Goal: Task Accomplishment & Management: Complete application form

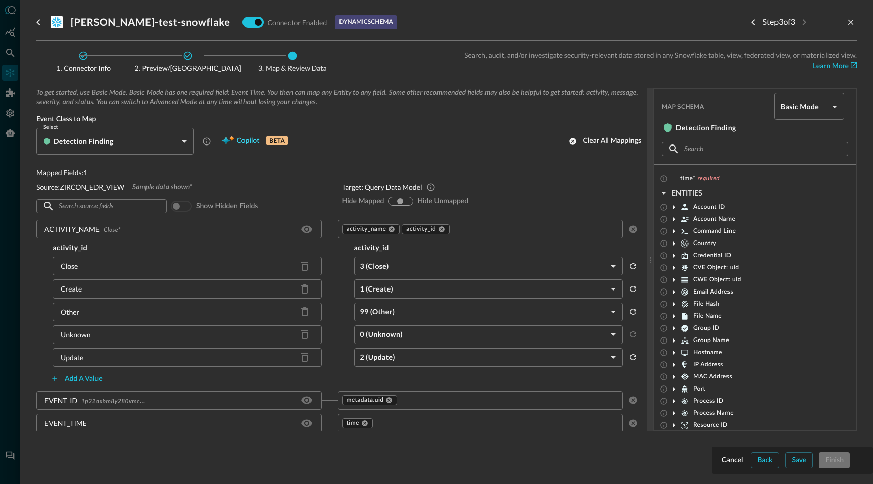
click at [247, 142] on span "Copilot" at bounding box center [247, 141] width 23 height 13
click at [750, 22] on icon "Previous step" at bounding box center [753, 22] width 12 height 12
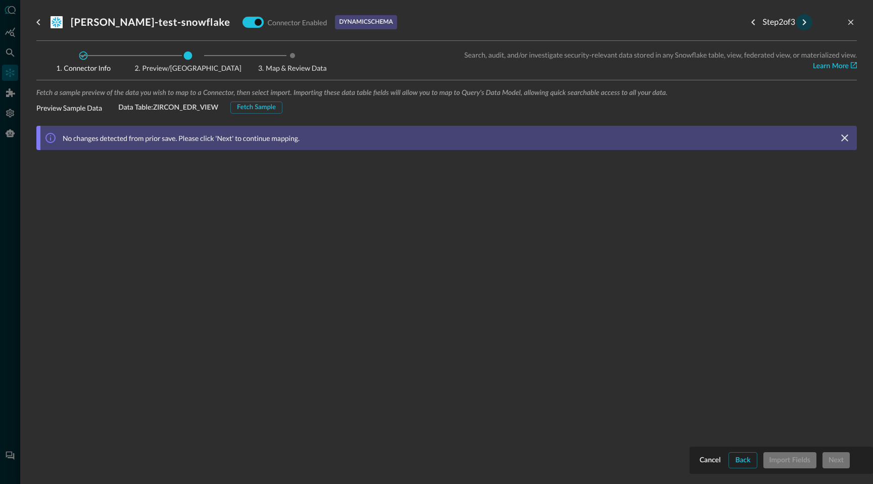
click at [804, 24] on icon "Next step" at bounding box center [804, 22] width 12 height 12
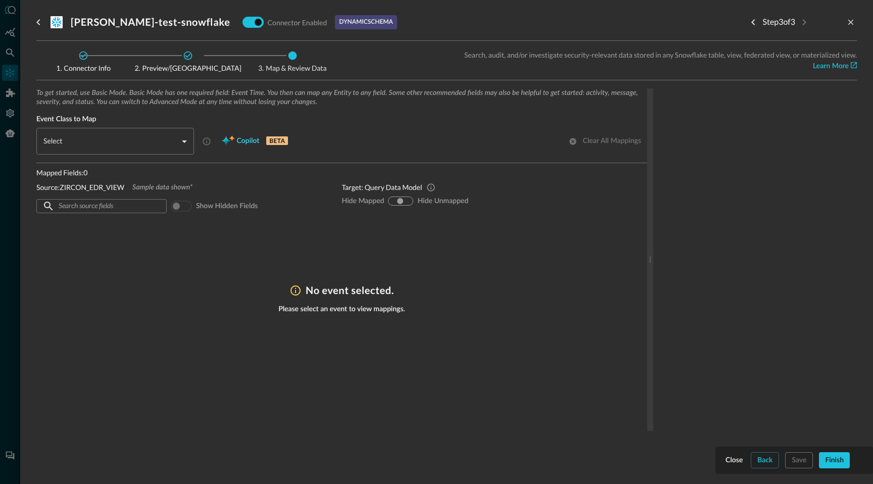
click at [253, 145] on span "Copilot" at bounding box center [247, 141] width 23 height 13
click at [41, 21] on icon "go back" at bounding box center [38, 22] width 12 height 12
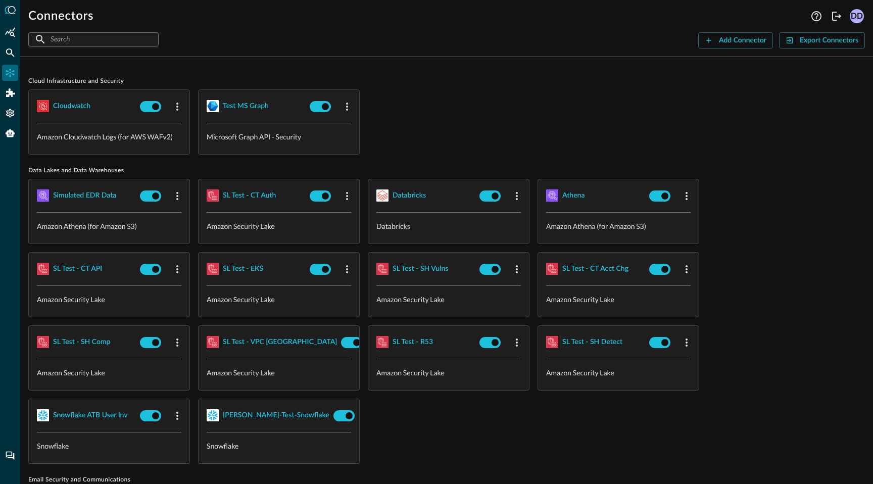
click at [139, 38] on div "​ ​" at bounding box center [93, 39] width 130 height 14
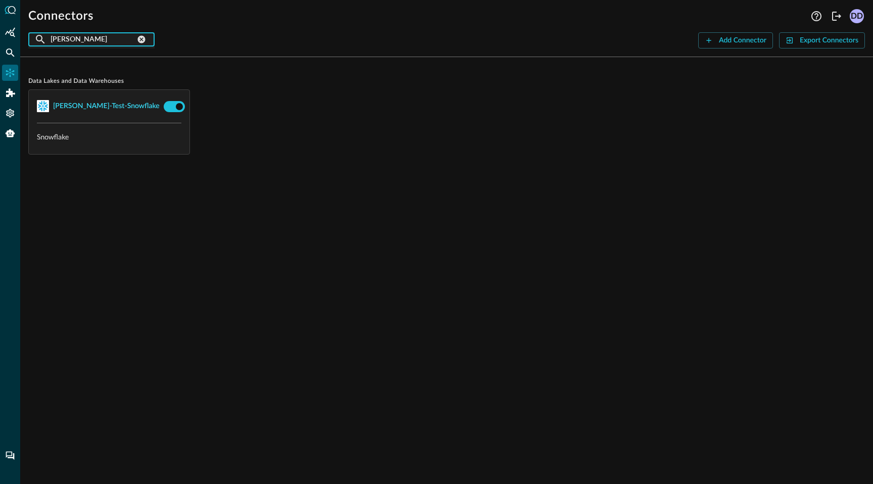
type input "[PERSON_NAME]"
click at [108, 108] on div "[PERSON_NAME]-test-snowflake" at bounding box center [106, 106] width 107 height 13
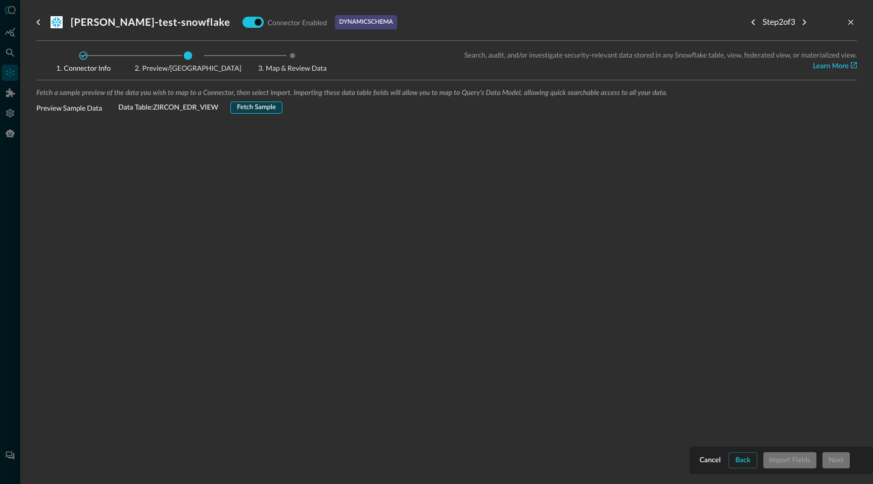
click at [266, 106] on div "Fetch Sample" at bounding box center [256, 108] width 39 height 12
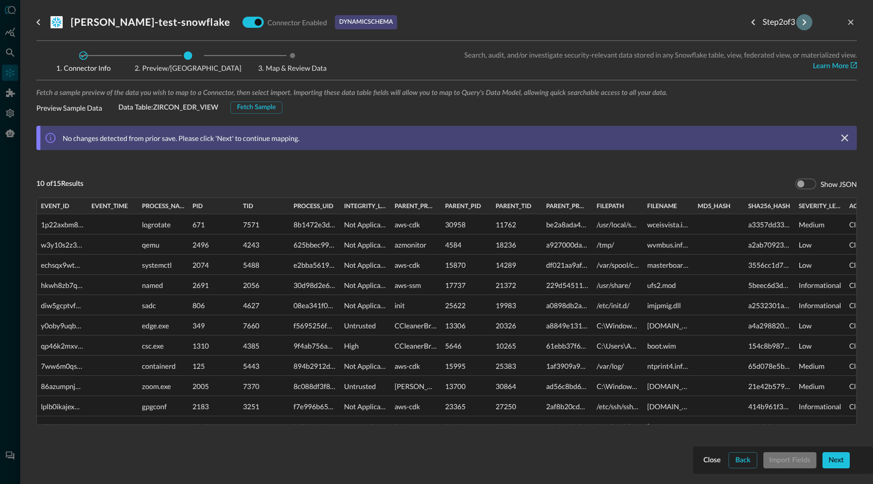
click at [802, 24] on icon "Next step" at bounding box center [804, 22] width 4 height 6
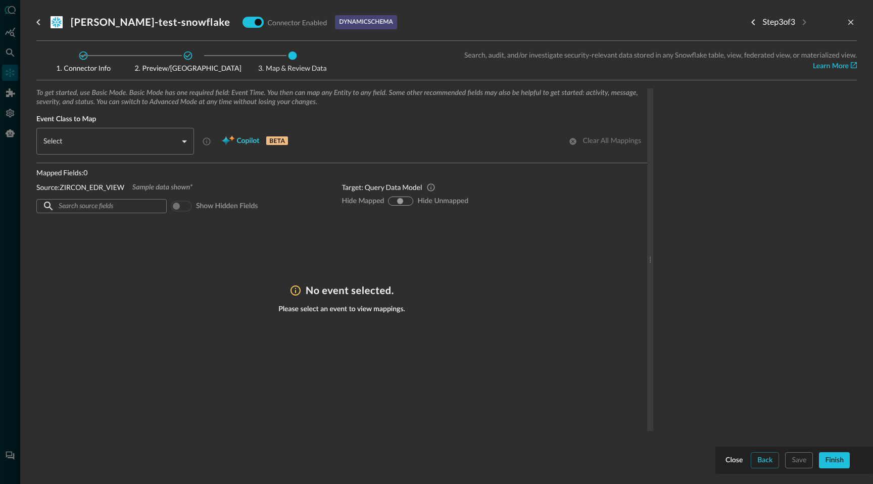
click at [241, 140] on span "Copilot" at bounding box center [247, 141] width 23 height 13
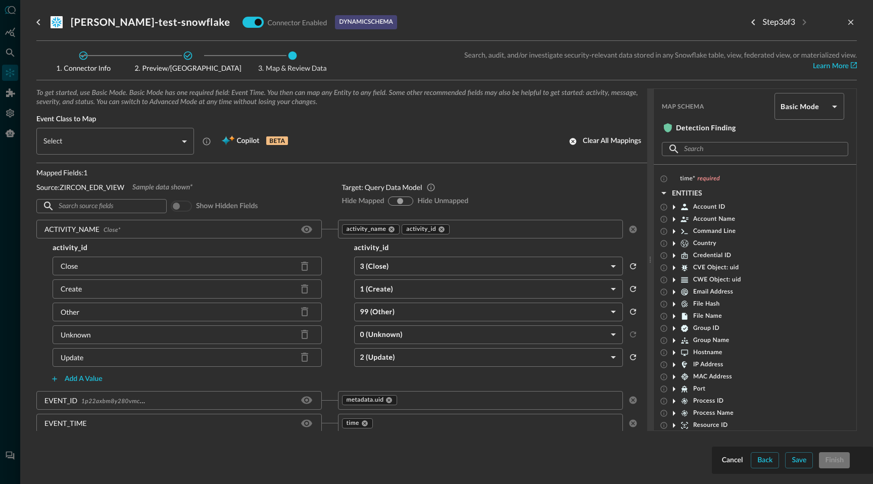
click at [186, 141] on body "Connectors Help Logout DD ​ [PERSON_NAME] ​ Add Connector Export Connectors Dat…" at bounding box center [436, 242] width 873 height 484
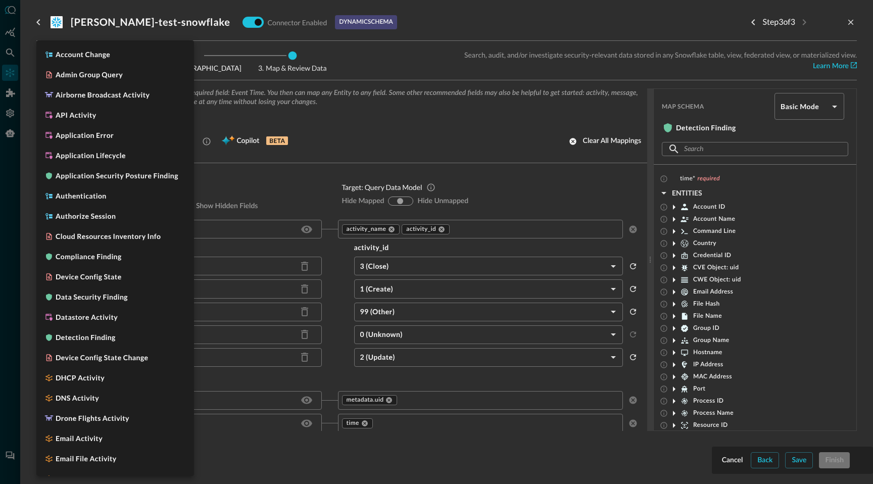
click at [263, 159] on div at bounding box center [436, 242] width 873 height 484
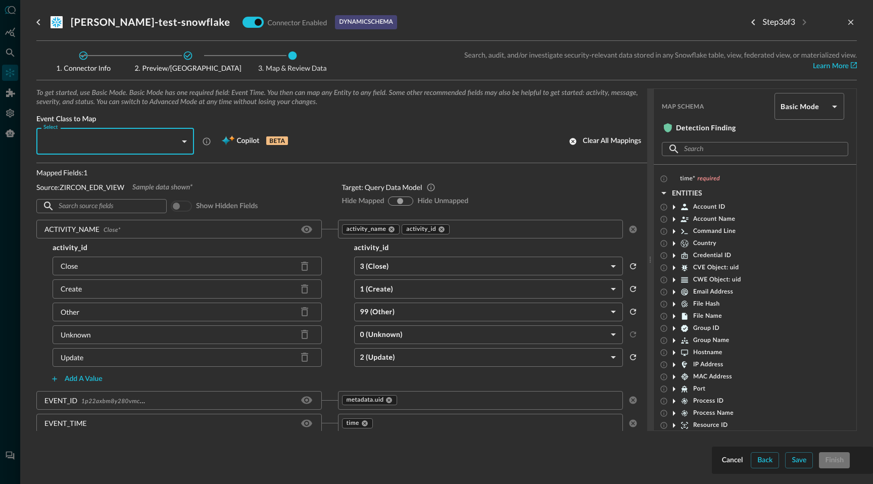
click at [249, 156] on div "To get started, use Basic Mode. Basic Mode has one required field: Event Time. …" at bounding box center [341, 125] width 611 height 75
click at [250, 158] on div "To get started, use Basic Mode. Basic Mode has one required field: Event Time. …" at bounding box center [341, 125] width 611 height 75
click at [250, 143] on span "Copilot" at bounding box center [247, 141] width 23 height 13
click at [283, 179] on div "Mapped Fields: 1 Source: ZIRCON_EDR_VIEW Sample data shown* ​ ​ Show hidden fie…" at bounding box center [180, 191] width 289 height 48
click at [184, 141] on body "Connectors Help Logout DD ​ [PERSON_NAME] ​ Add Connector Export Connectors Dat…" at bounding box center [436, 242] width 873 height 484
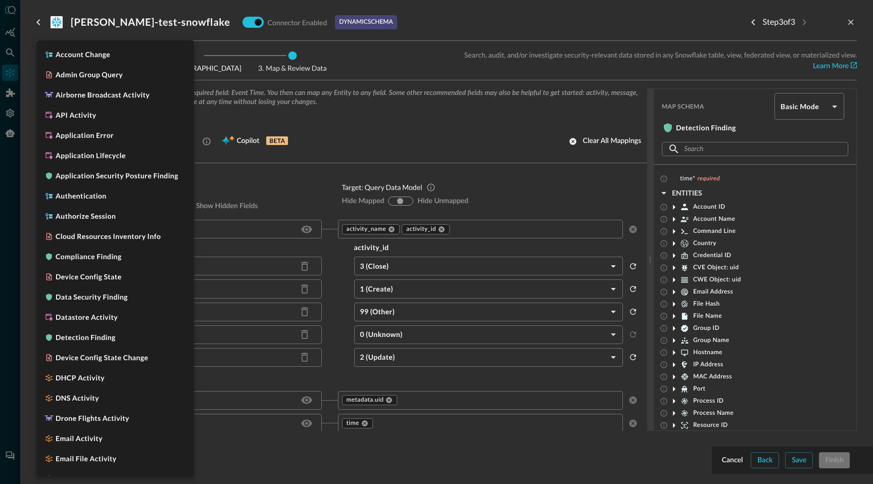
click at [267, 181] on div at bounding box center [436, 242] width 873 height 484
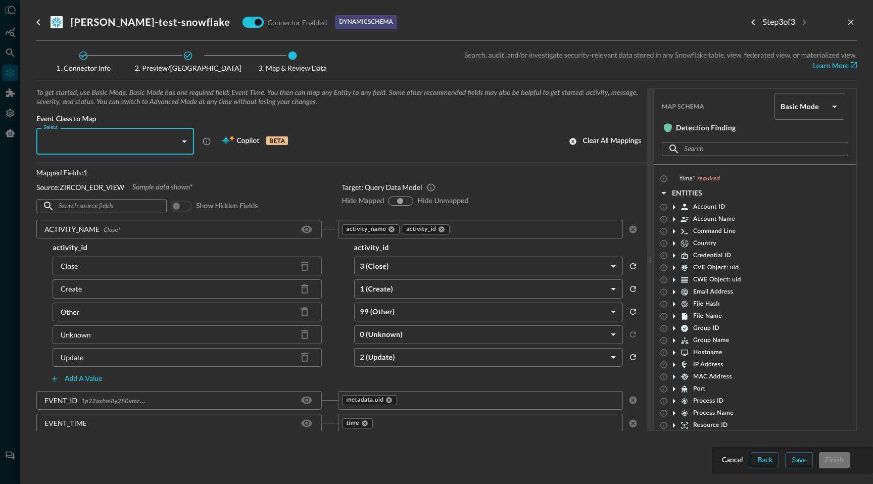
click at [267, 181] on div "Mapped Fields: 1 Source: ZIRCON_EDR_VIEW Sample data shown* ​ ​ Show hidden fie…" at bounding box center [180, 191] width 289 height 48
click at [186, 208] on span at bounding box center [181, 205] width 21 height 11
click at [176, 208] on span at bounding box center [181, 205] width 21 height 11
click at [393, 201] on input "hide-mapped" at bounding box center [392, 201] width 6 height 6
radio input "true"
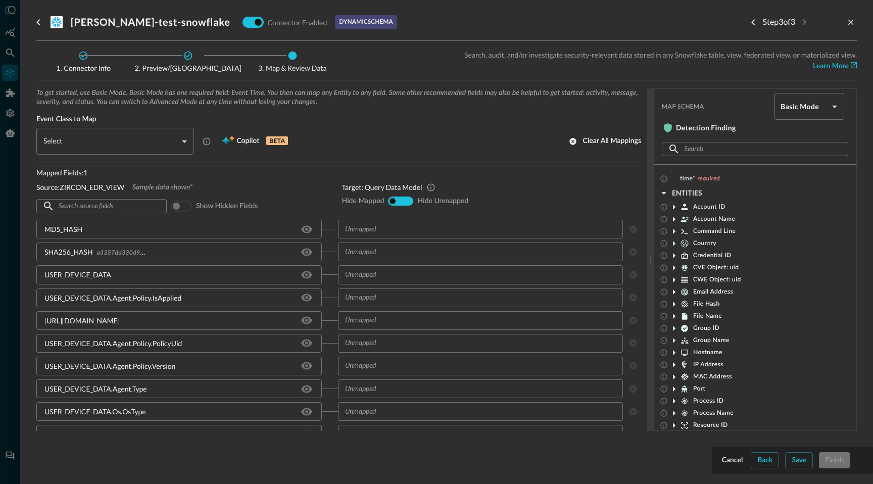
click at [408, 200] on input "hide-unmapped" at bounding box center [407, 201] width 6 height 6
radio input "true"
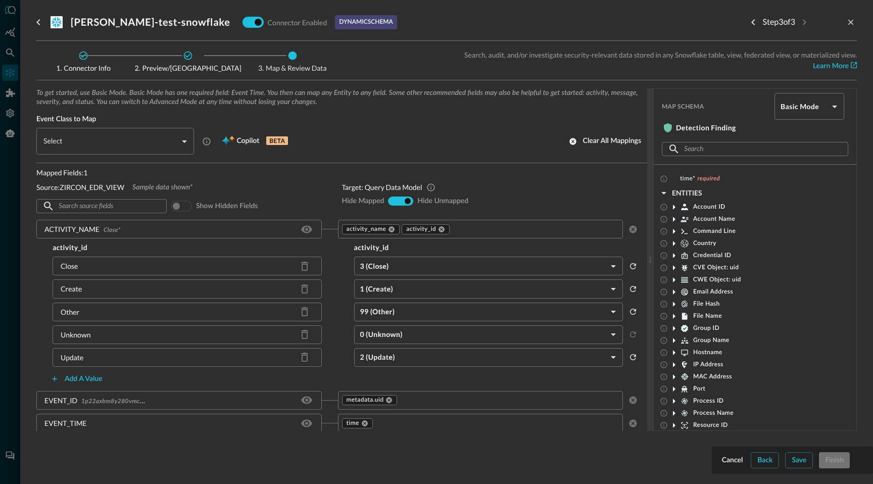
click at [836, 108] on body "Connectors Help Logout DD ​ [PERSON_NAME] ​ Add Connector Export Connectors Dat…" at bounding box center [436, 242] width 873 height 484
click at [829, 132] on li "Advanced Mode" at bounding box center [809, 134] width 70 height 20
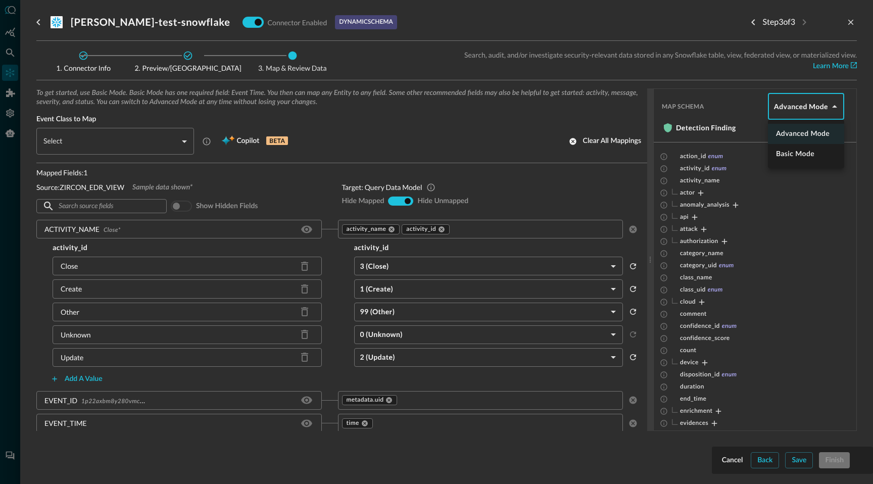
click at [838, 105] on body "Connectors Help Logout DD ​ [PERSON_NAME] ​ Add Connector Export Connectors Dat…" at bounding box center [436, 242] width 873 height 484
click at [818, 162] on li "Basic Mode" at bounding box center [806, 154] width 76 height 20
type input "basic"
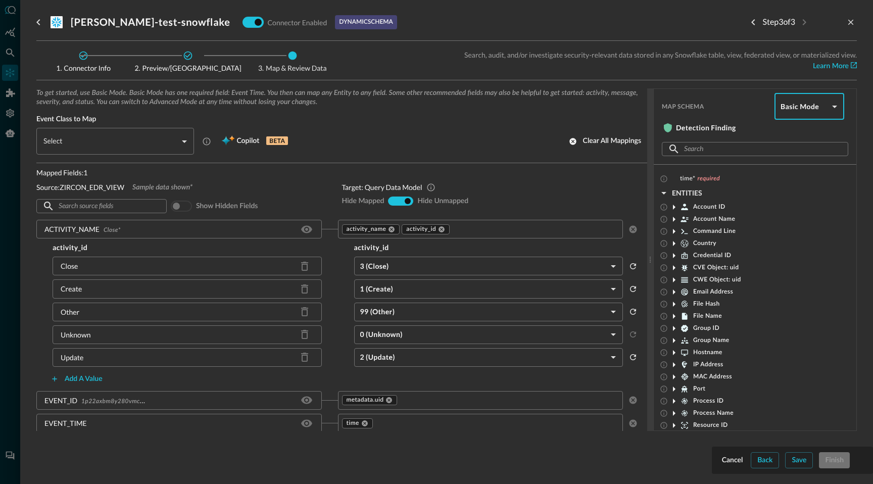
click at [674, 243] on icon at bounding box center [674, 243] width 3 height 5
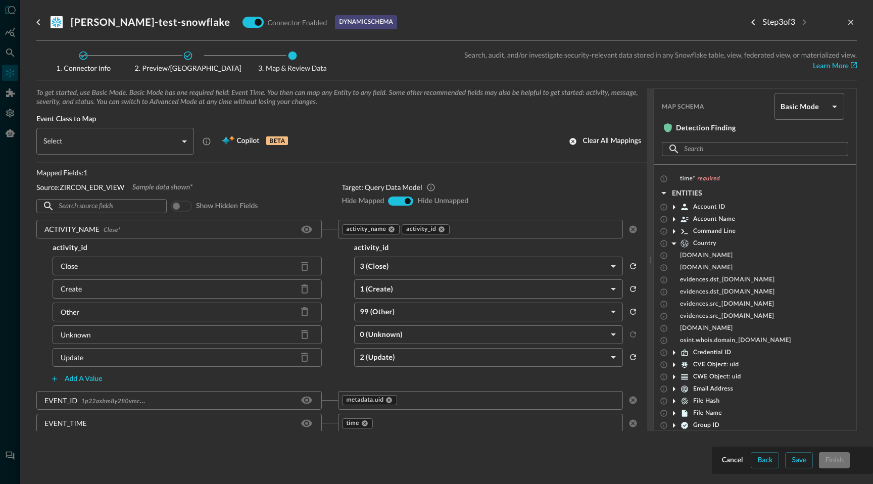
click at [674, 243] on icon at bounding box center [673, 243] width 5 height 3
click at [393, 200] on input "hide-mapped" at bounding box center [392, 201] width 6 height 6
radio input "true"
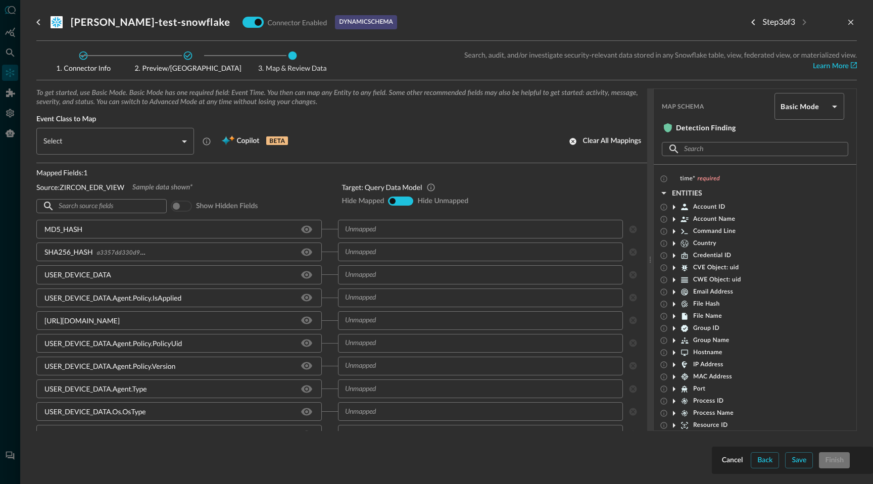
click at [388, 232] on input "text" at bounding box center [480, 229] width 278 height 13
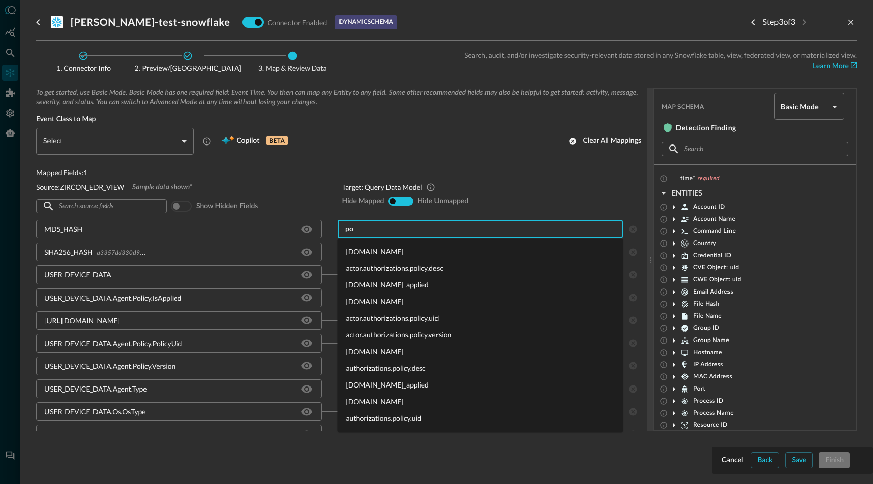
type input "p"
type input "h"
type input "s"
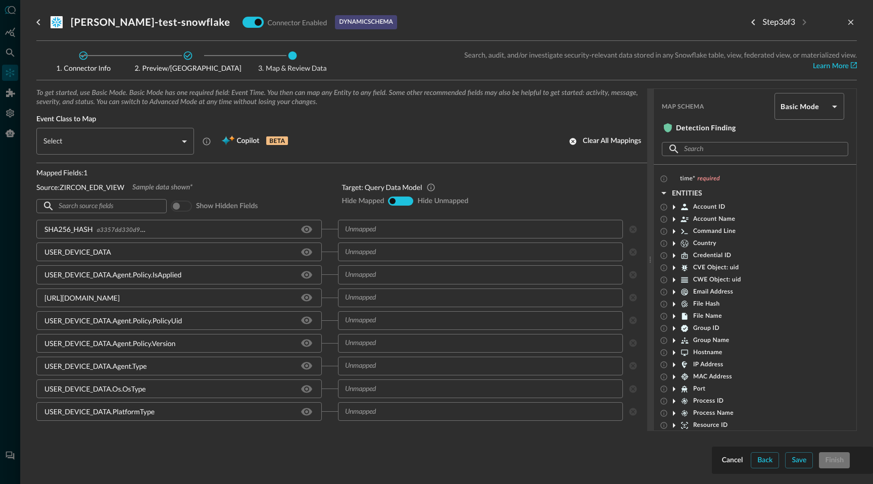
click at [616, 190] on div "Target: Query Data Model" at bounding box center [490, 187] width 297 height 11
click at [676, 364] on icon at bounding box center [674, 365] width 12 height 12
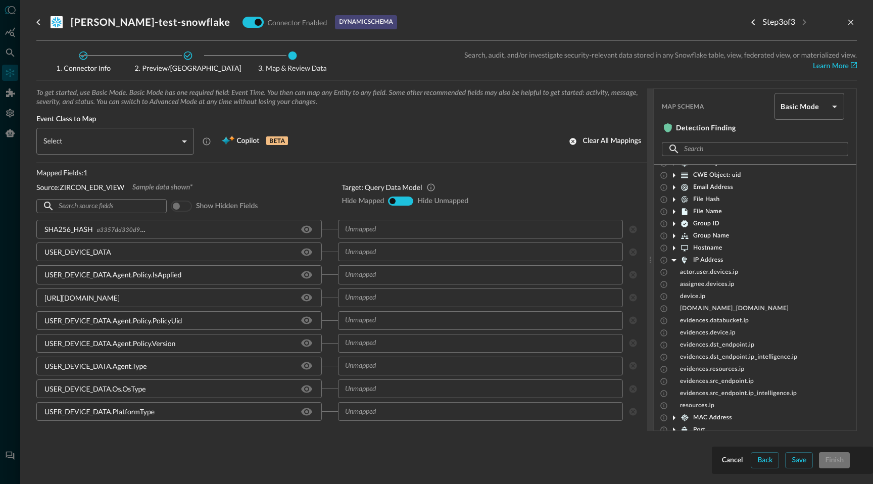
scroll to position [99, 0]
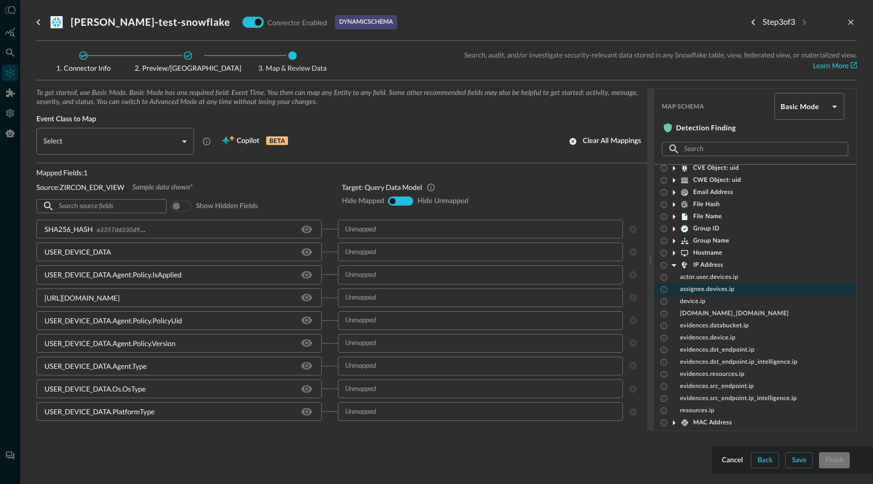
click at [695, 289] on span "assignee.devices.ip" at bounding box center [707, 289] width 55 height 8
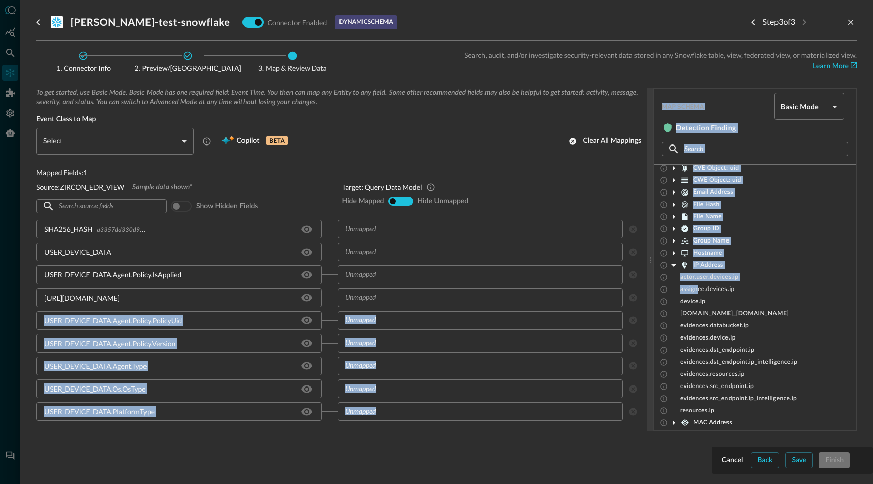
drag, startPoint x: 695, startPoint y: 289, endPoint x: 625, endPoint y: 291, distance: 70.2
click at [625, 291] on div "To get started, use Basic Mode. Basic Mode has one required field: Event Time. …" at bounding box center [446, 259] width 820 height 342
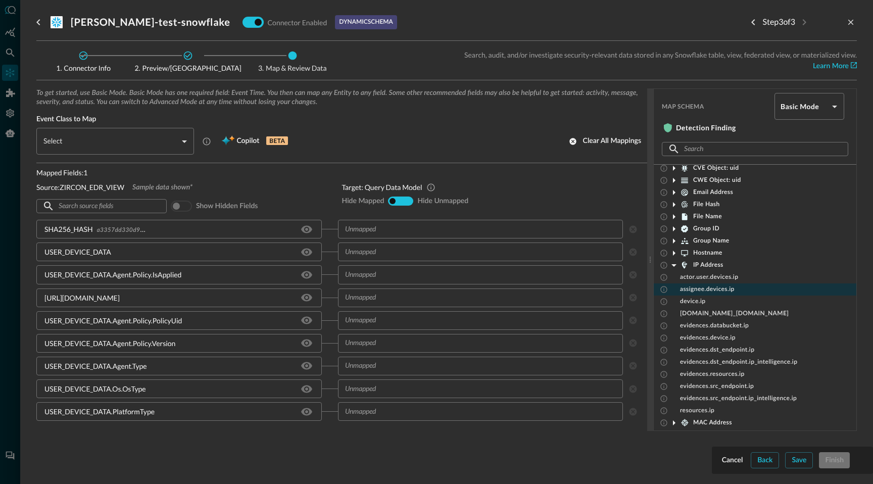
click at [713, 292] on span "assignee.devices.ip" at bounding box center [707, 289] width 55 height 8
click at [674, 265] on icon at bounding box center [673, 265] width 5 height 3
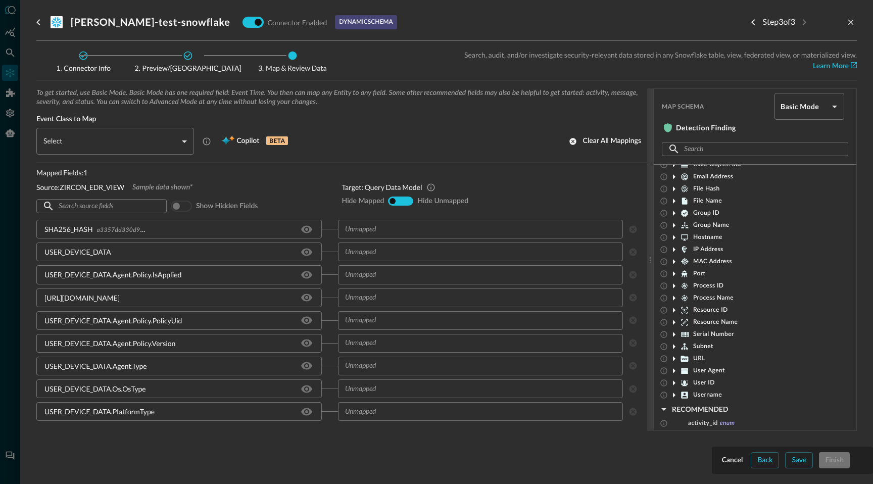
scroll to position [159, 0]
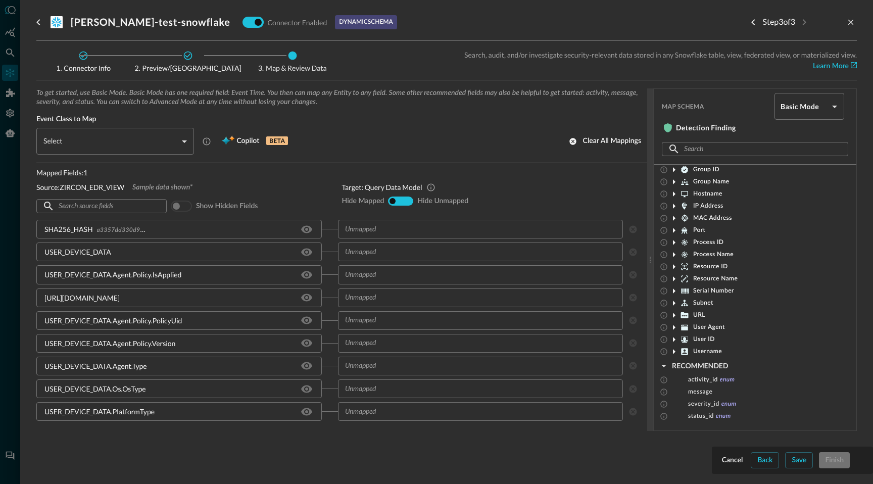
click at [674, 350] on icon at bounding box center [674, 351] width 3 height 5
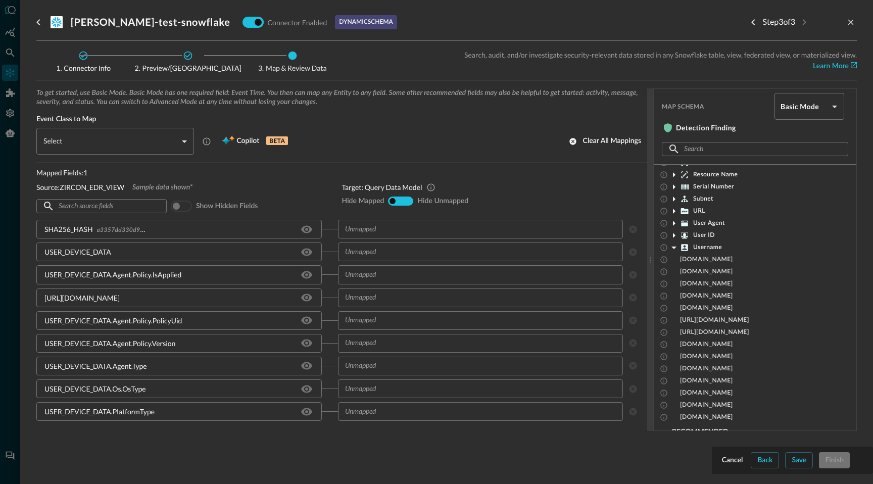
scroll to position [328, 0]
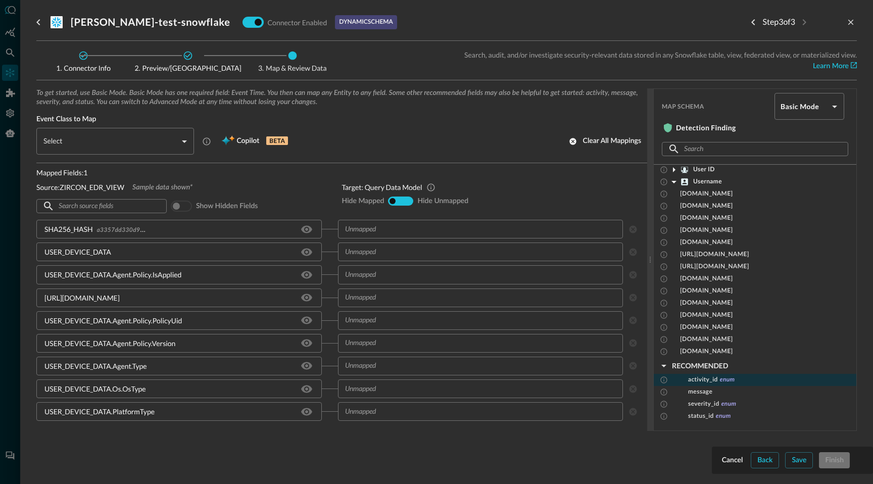
click at [700, 381] on span "activity_id" at bounding box center [703, 380] width 30 height 8
click at [699, 389] on span "message" at bounding box center [700, 392] width 24 height 8
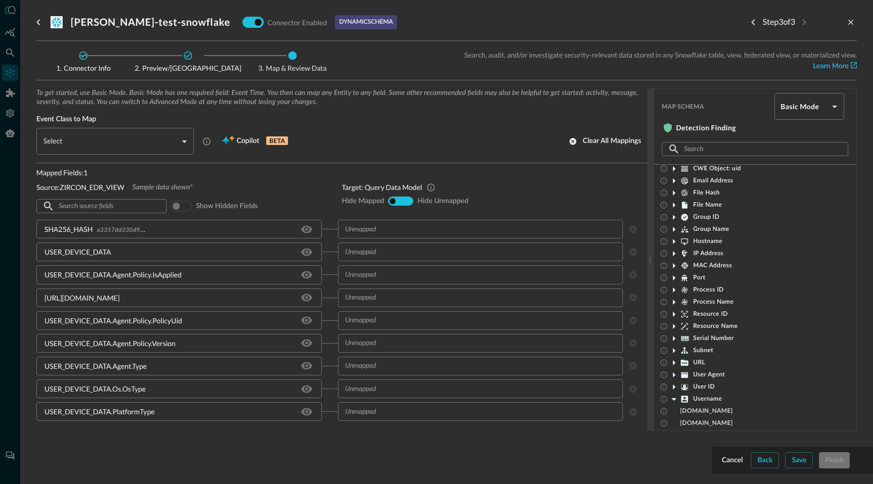
scroll to position [0, 0]
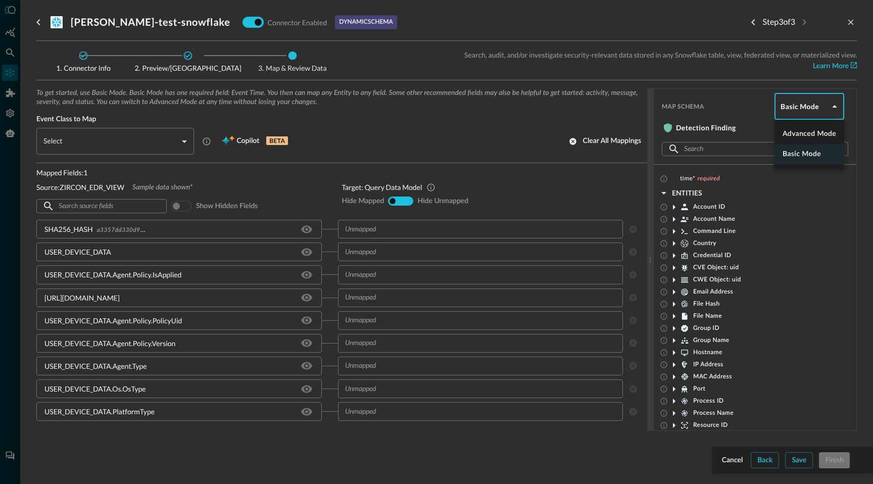
click at [832, 108] on body "Connectors Help Logout DD ​ [PERSON_NAME] ​ Add Connector Export Connectors Dat…" at bounding box center [436, 242] width 873 height 484
click at [829, 132] on li "Advanced Mode" at bounding box center [809, 134] width 70 height 20
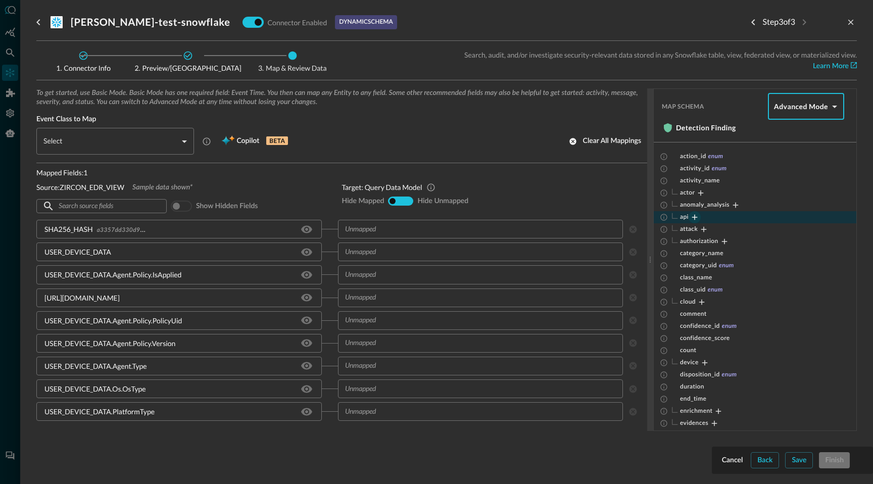
click at [696, 216] on icon "Expand" at bounding box center [694, 217] width 9 height 9
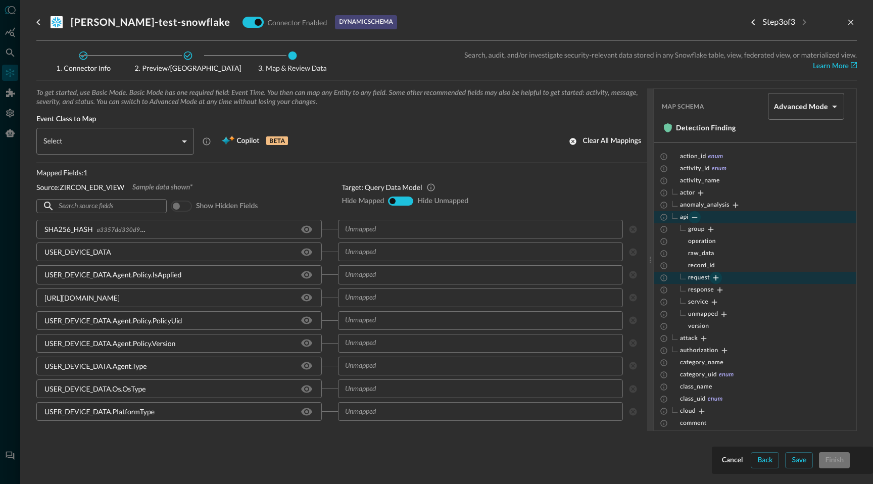
click at [718, 277] on icon "Expand" at bounding box center [715, 277] width 9 height 9
click at [728, 290] on icon "Expand" at bounding box center [729, 289] width 9 height 9
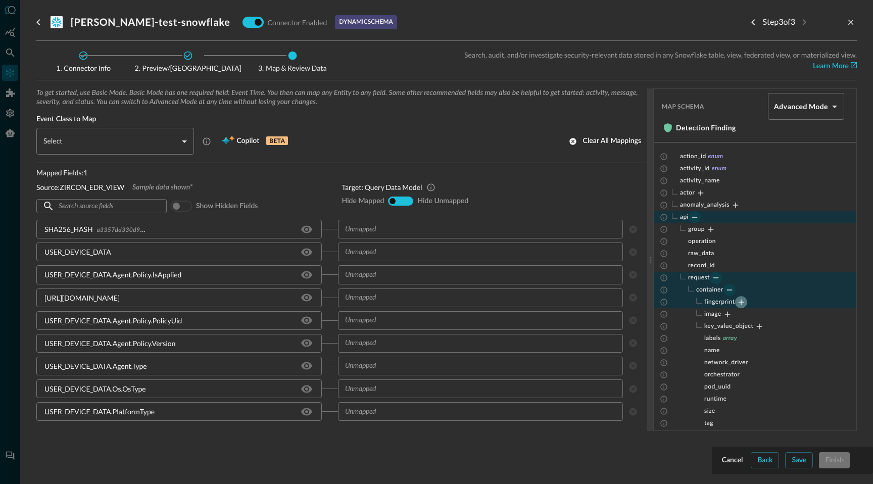
click at [743, 301] on icon "Expand" at bounding box center [740, 301] width 9 height 9
click at [747, 324] on icon "Expand" at bounding box center [747, 326] width 9 height 9
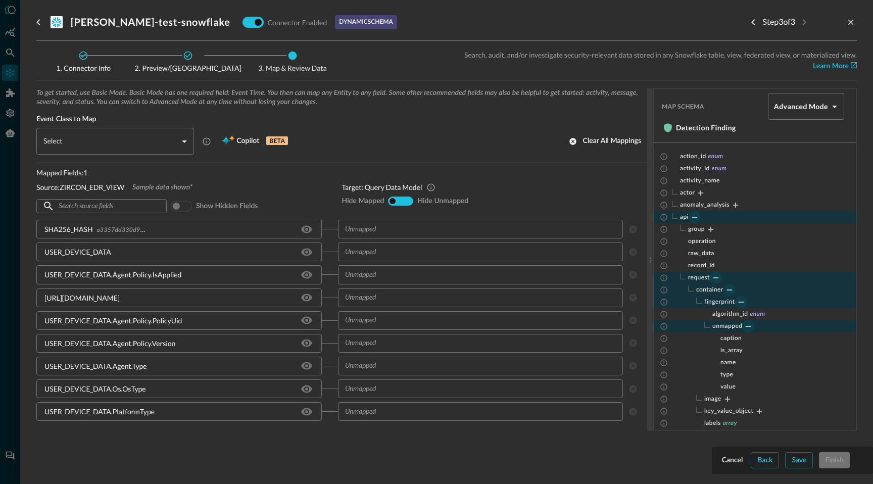
click at [696, 217] on icon "Collapse" at bounding box center [694, 217] width 9 height 9
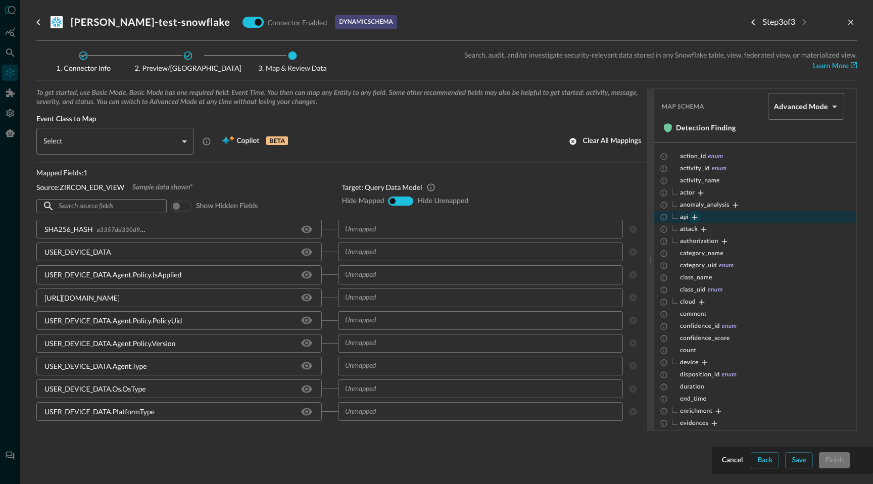
click at [816, 107] on body "Connectors Help Logout DD ​ [PERSON_NAME] ​ Add Connector Export Connectors Dat…" at bounding box center [436, 242] width 873 height 484
click at [819, 158] on li "Basic Mode" at bounding box center [806, 154] width 76 height 20
type input "basic"
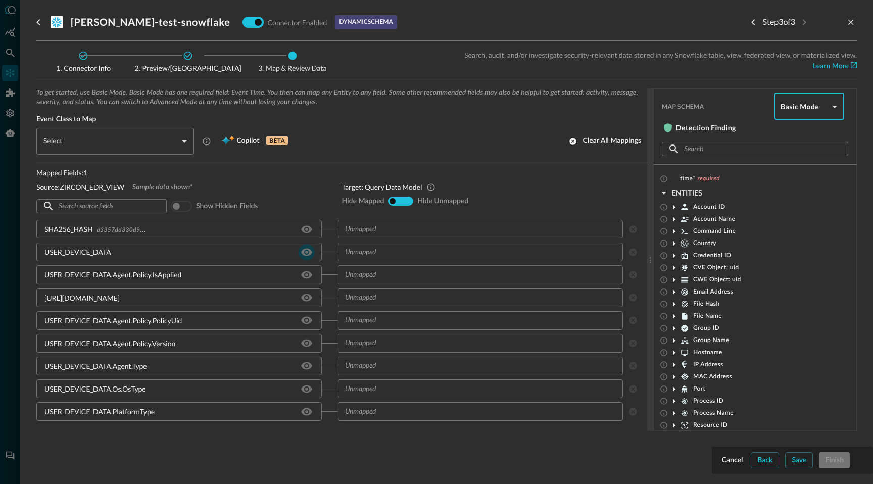
click at [308, 252] on icon "Hide/Show source field" at bounding box center [306, 252] width 11 height 8
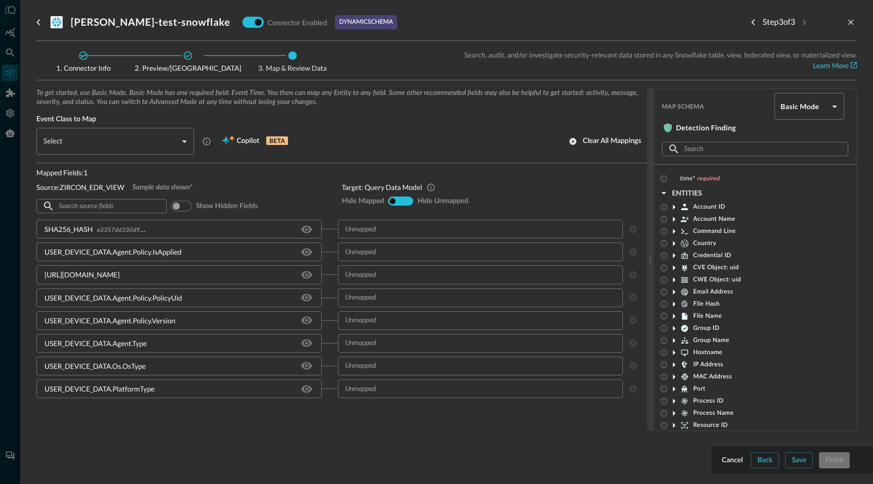
click at [308, 252] on icon "Hide/Show source field" at bounding box center [306, 252] width 11 height 8
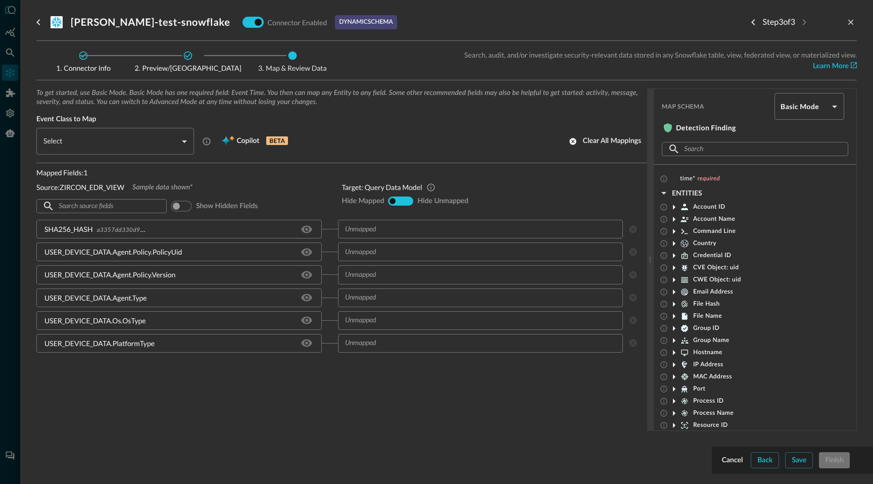
click at [221, 204] on span "Show hidden fields" at bounding box center [227, 205] width 62 height 9
click at [185, 205] on input "checkbox" at bounding box center [176, 205] width 56 height 19
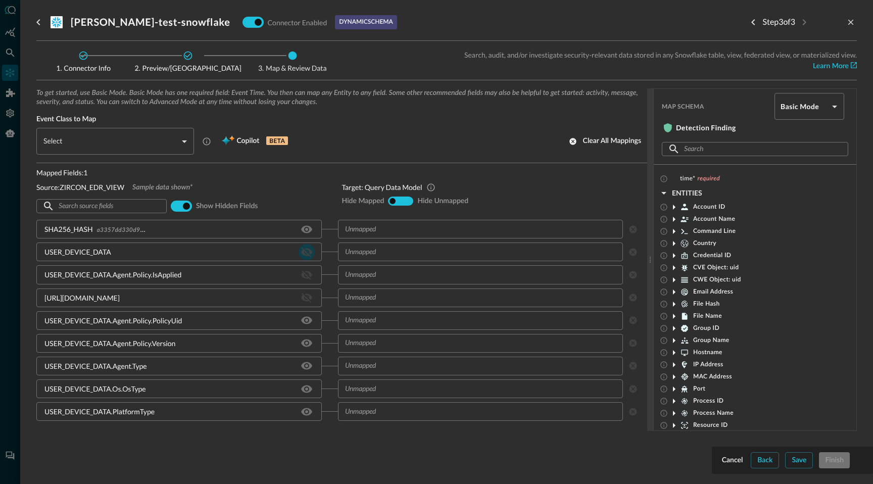
click at [307, 251] on icon "Hide/Show source field" at bounding box center [306, 252] width 11 height 10
click at [308, 277] on icon "Hide/Show source field" at bounding box center [306, 275] width 11 height 10
click at [308, 251] on icon "Hide/Show source field" at bounding box center [306, 252] width 12 height 12
click at [309, 273] on icon "Hide/Show source field" at bounding box center [306, 275] width 11 height 8
click at [173, 205] on input "checkbox" at bounding box center [186, 205] width 56 height 19
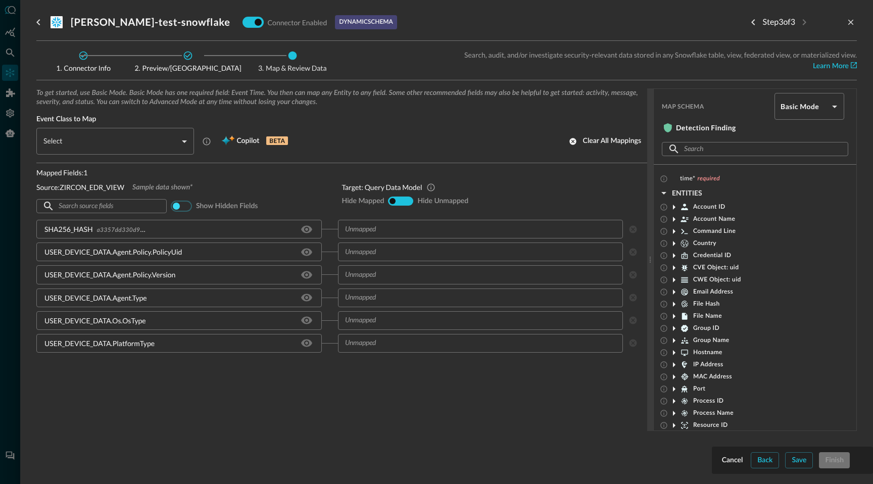
click at [184, 207] on input "checkbox" at bounding box center [176, 205] width 56 height 19
checkbox input "true"
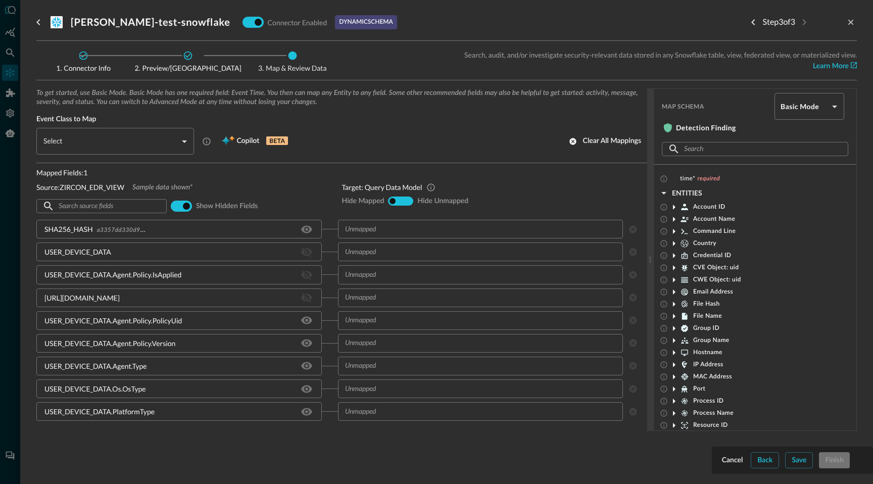
click at [633, 300] on div "​" at bounding box center [488, 297] width 301 height 19
click at [403, 201] on div "show-all" at bounding box center [401, 201] width 8 height 8
click at [408, 201] on input "hide-unmapped" at bounding box center [407, 201] width 6 height 6
radio input "true"
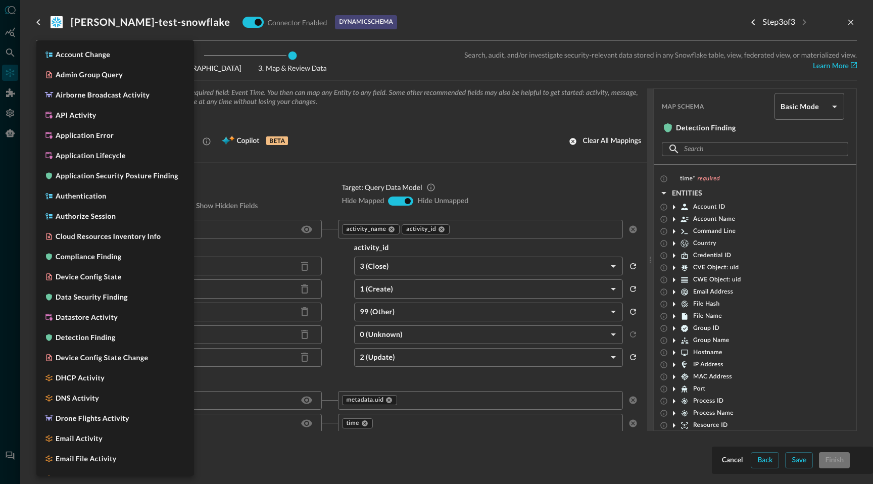
click at [184, 140] on body "Connectors Help Logout DD ​ [PERSON_NAME] ​ Add Connector Export Connectors Dat…" at bounding box center [436, 242] width 873 height 484
click at [118, 337] on li "Detection Finding" at bounding box center [115, 337] width 158 height 20
type input "CLASS_DETECTION_FINDING"
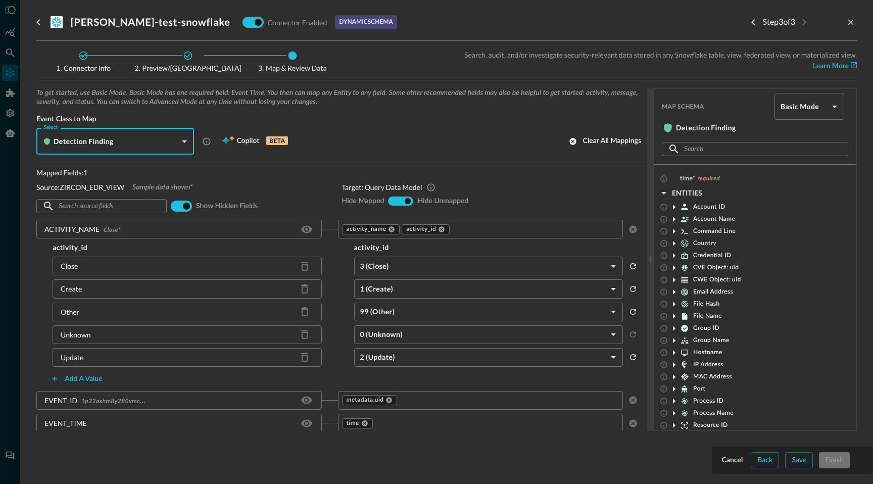
click at [454, 138] on div "Select Detection Finding CLASS_DETECTION_FINDING Select Copilot BETA Clear all …" at bounding box center [341, 141] width 611 height 27
click at [471, 158] on div "To get started, use Basic Mode. Basic Mode has one required field: Event Time. …" at bounding box center [341, 125] width 611 height 75
click at [837, 464] on div "Cancel Back Save Finish" at bounding box center [792, 460] width 145 height 16
click at [802, 463] on div "Save" at bounding box center [798, 460] width 15 height 13
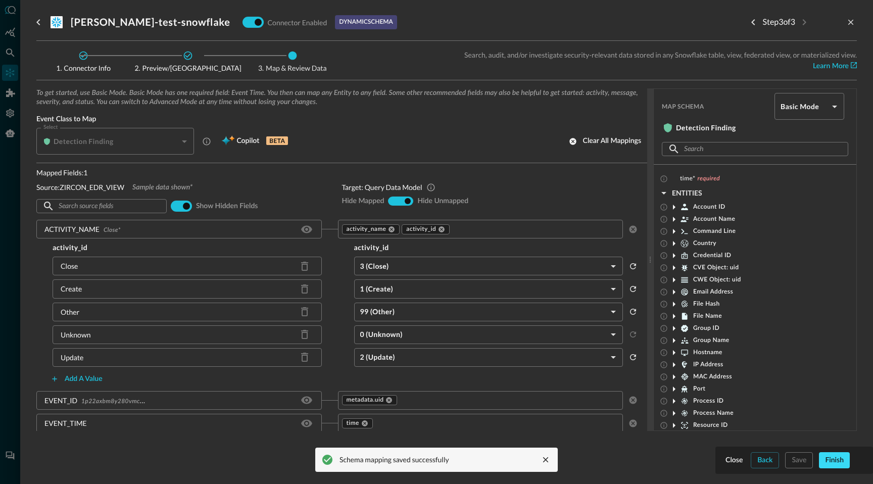
click at [843, 454] on div "Finish" at bounding box center [834, 460] width 19 height 13
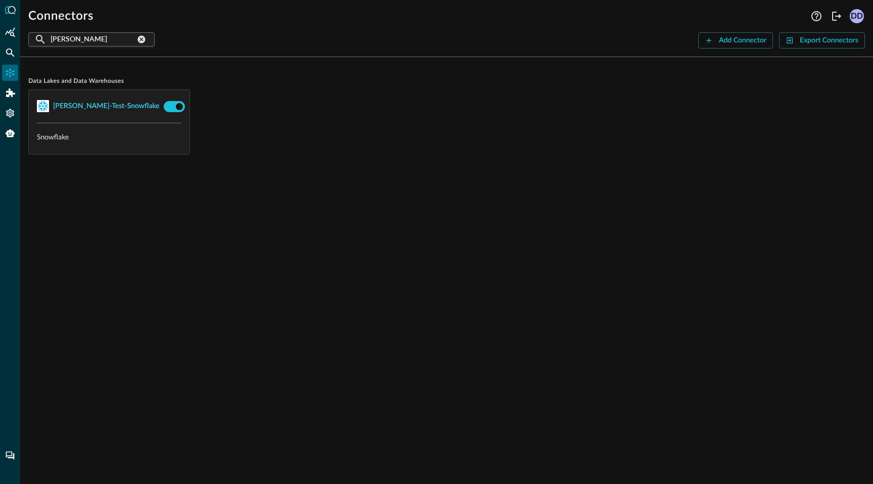
click at [90, 107] on div "[PERSON_NAME]-test-snowflake" at bounding box center [106, 106] width 107 height 13
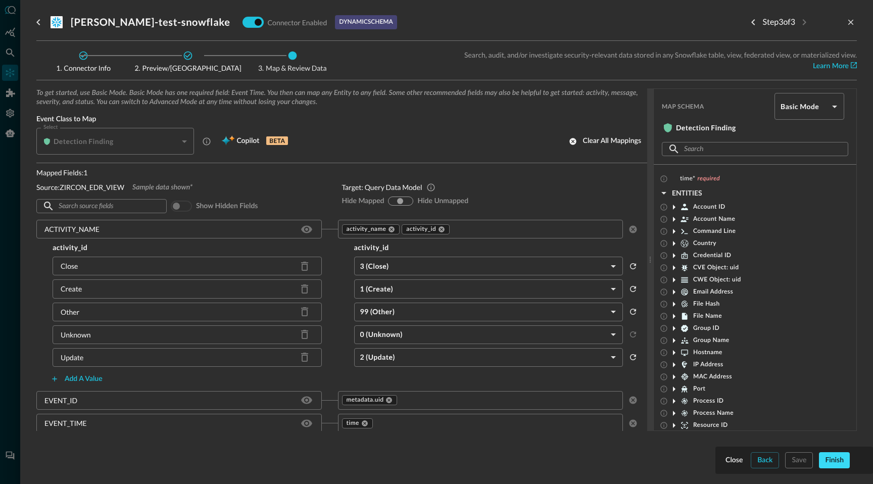
click at [836, 460] on div "Finish" at bounding box center [834, 460] width 19 height 13
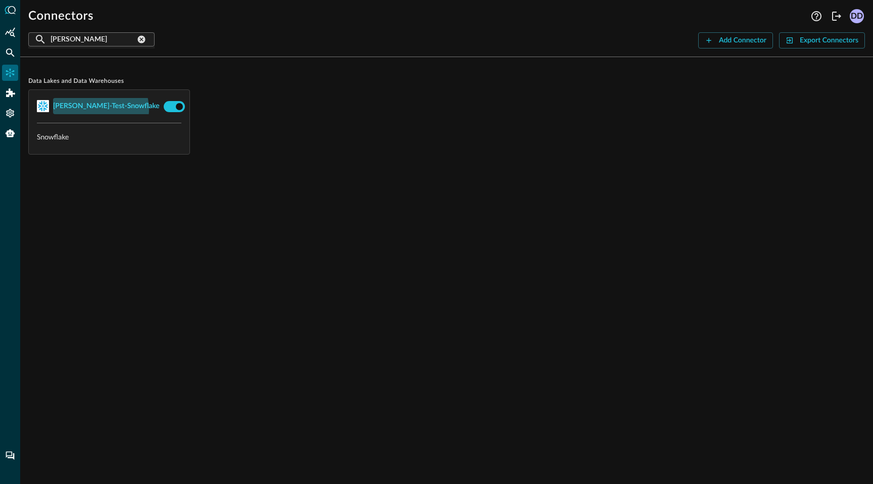
click at [100, 109] on div "[PERSON_NAME]-test-snowflake" at bounding box center [106, 106] width 107 height 13
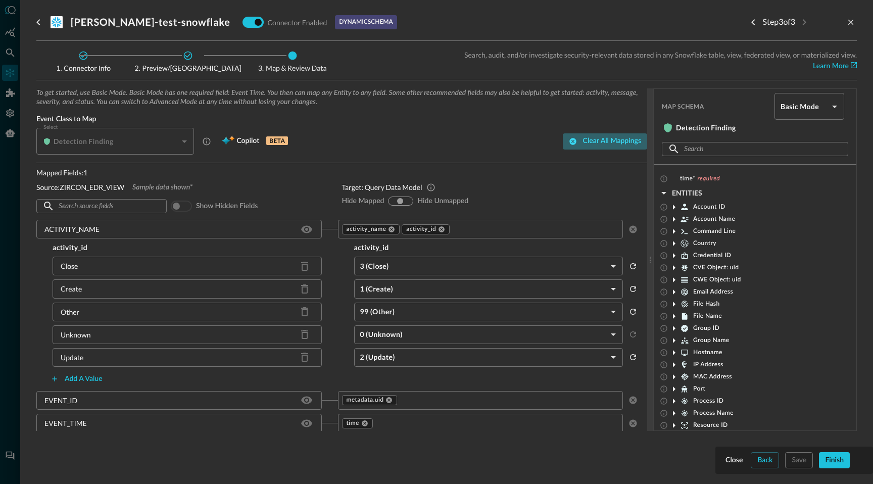
click at [573, 143] on icon "button" at bounding box center [572, 141] width 7 height 7
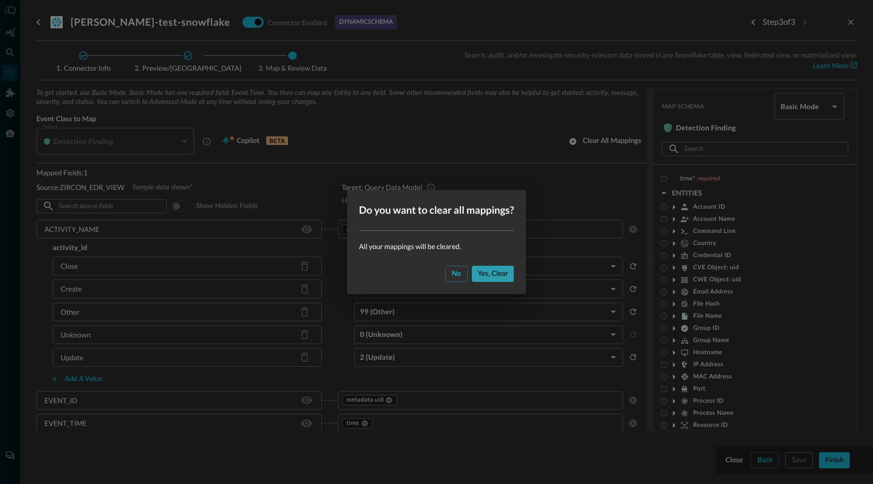
click at [485, 275] on div "Yes, clear" at bounding box center [493, 274] width 30 height 13
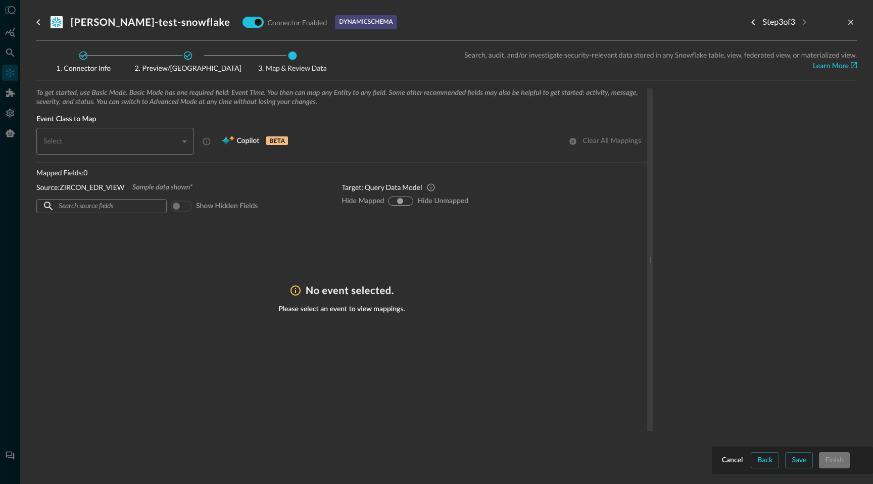
click at [120, 142] on div "​" at bounding box center [117, 141] width 151 height 27
click at [186, 143] on div "​" at bounding box center [117, 141] width 151 height 27
click at [159, 144] on div "​" at bounding box center [117, 141] width 151 height 27
click at [160, 146] on div "​" at bounding box center [117, 141] width 151 height 27
click at [144, 145] on div "​" at bounding box center [117, 141] width 151 height 27
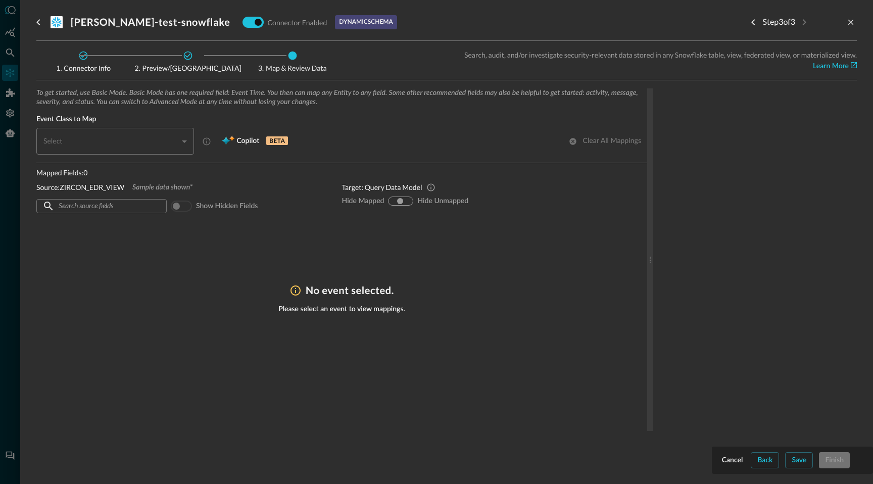
click at [186, 143] on div "​" at bounding box center [117, 141] width 151 height 27
click at [750, 21] on icon "Previous step" at bounding box center [753, 22] width 12 height 12
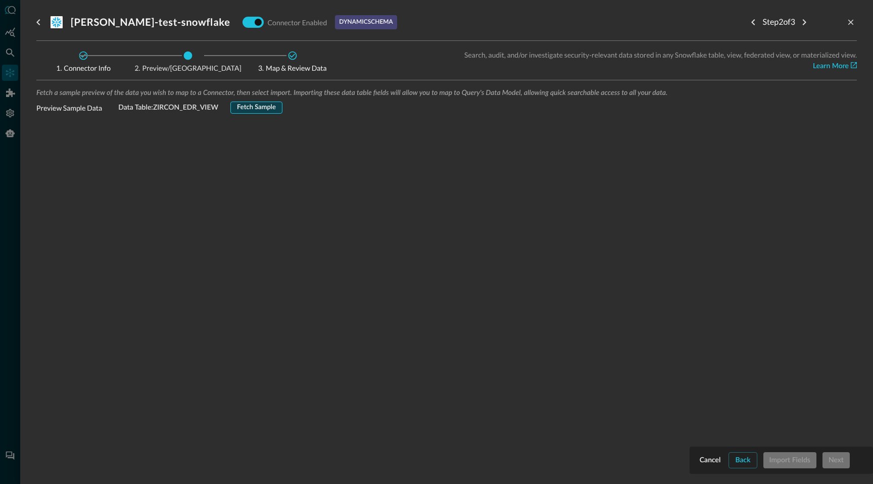
click at [247, 109] on div "Fetch Sample" at bounding box center [256, 108] width 39 height 12
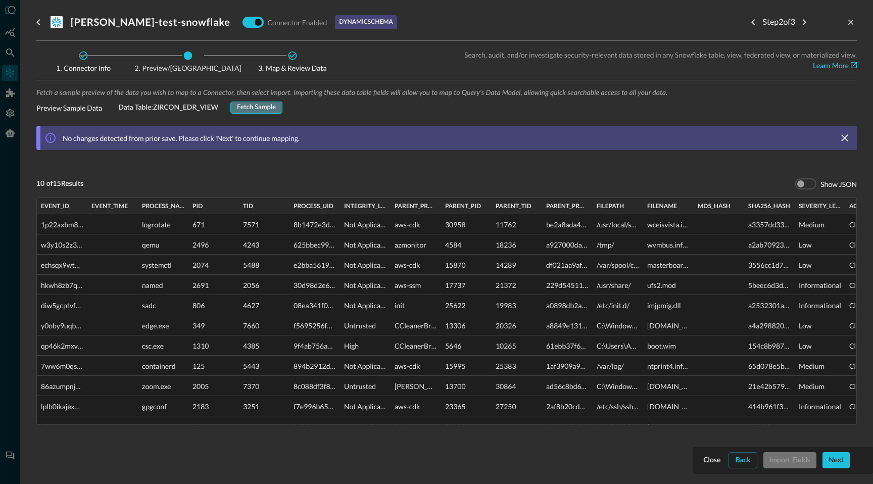
click at [274, 108] on div "Fetch Sample" at bounding box center [256, 108] width 39 height 12
click at [804, 23] on icon "Next step" at bounding box center [804, 22] width 4 height 6
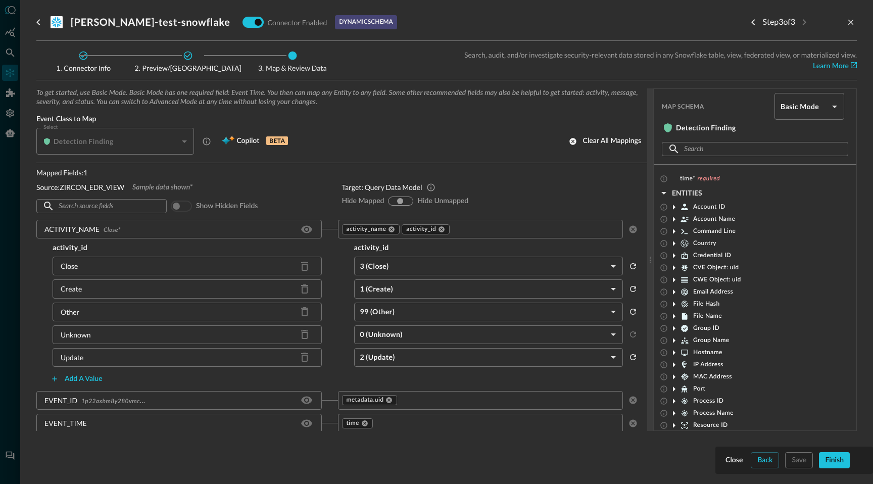
click at [183, 142] on div "Detection Finding" at bounding box center [117, 141] width 151 height 27
click at [184, 142] on div "Detection Finding" at bounding box center [117, 141] width 151 height 27
click at [114, 143] on div "Detection Finding" at bounding box center [109, 141] width 135 height 10
click at [139, 152] on div "Detection Finding" at bounding box center [117, 141] width 151 height 27
click at [189, 148] on div "Detection Finding" at bounding box center [117, 141] width 151 height 27
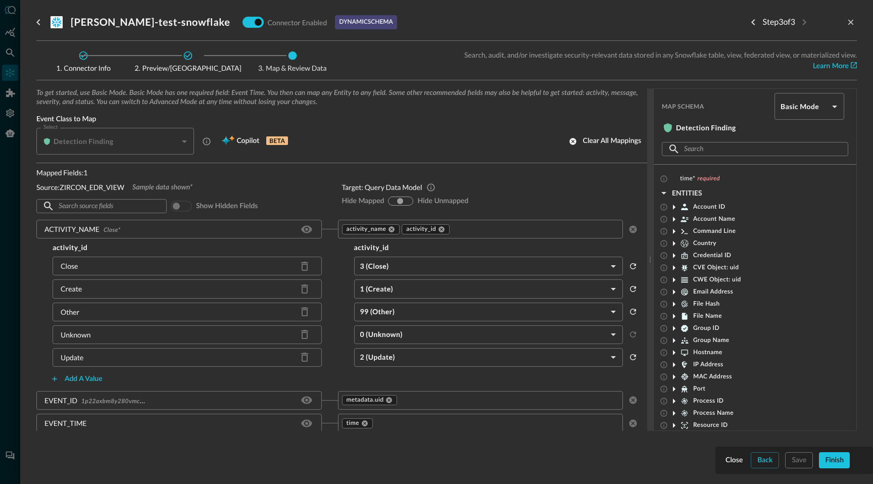
click at [229, 161] on div "To get started, use Basic Mode. Basic Mode has one required field: Event Time. …" at bounding box center [341, 125] width 611 height 75
click at [142, 137] on div "Detection Finding" at bounding box center [109, 141] width 135 height 10
click at [407, 202] on input "hide-unmapped" at bounding box center [407, 201] width 6 height 6
radio input "true"
click at [391, 202] on input "hide-mapped" at bounding box center [392, 201] width 6 height 6
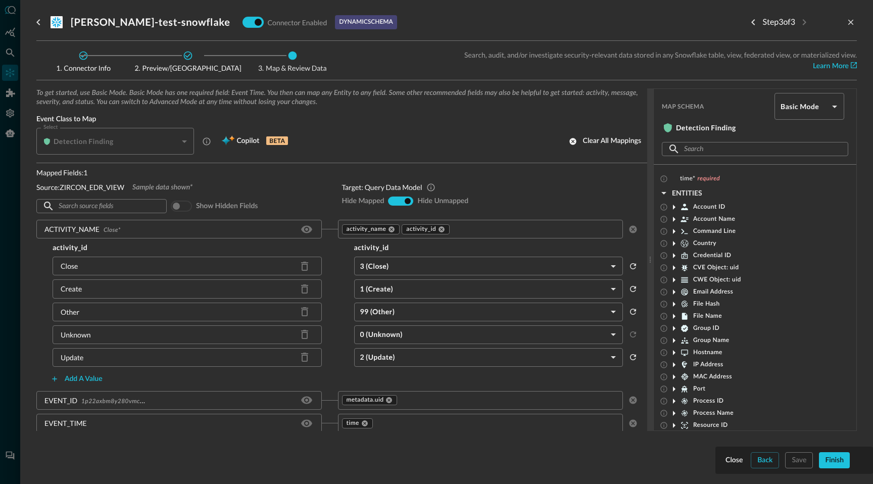
radio input "true"
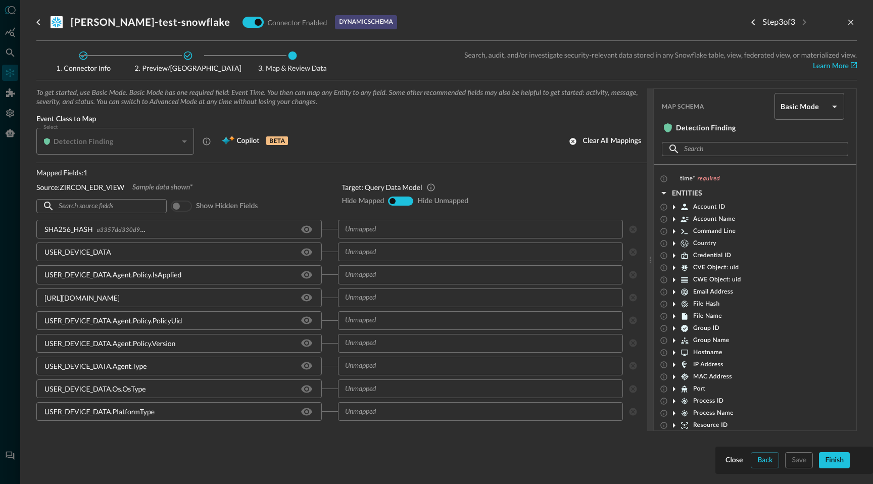
click at [374, 274] on input "text" at bounding box center [480, 274] width 278 height 13
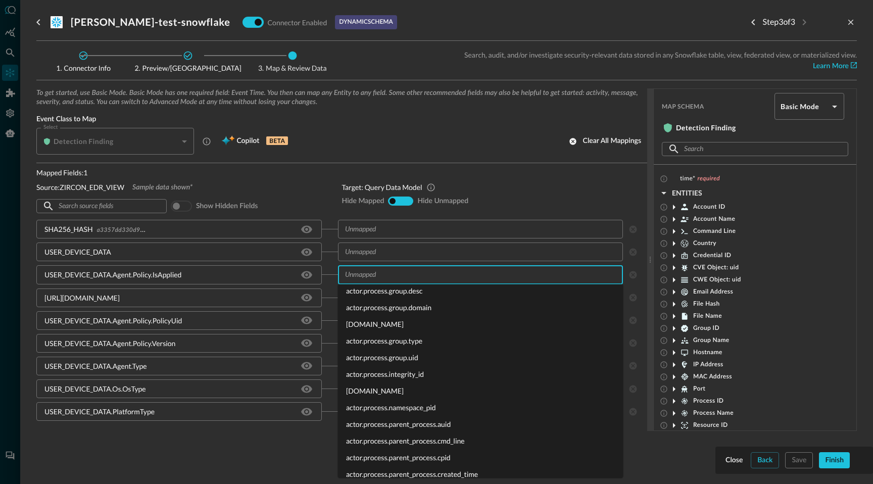
scroll to position [1656, 0]
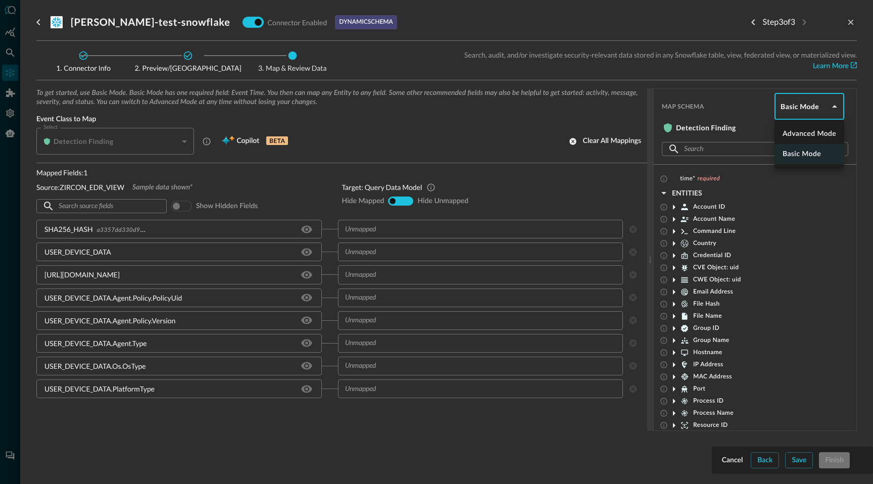
click at [808, 107] on body "Connectors Help Logout DD ​ [PERSON_NAME] ​ Add Connector Export Connectors Dat…" at bounding box center [436, 242] width 873 height 484
click at [808, 154] on li "Basic Mode" at bounding box center [809, 154] width 70 height 20
click at [808, 154] on input "text" at bounding box center [754, 149] width 141 height 19
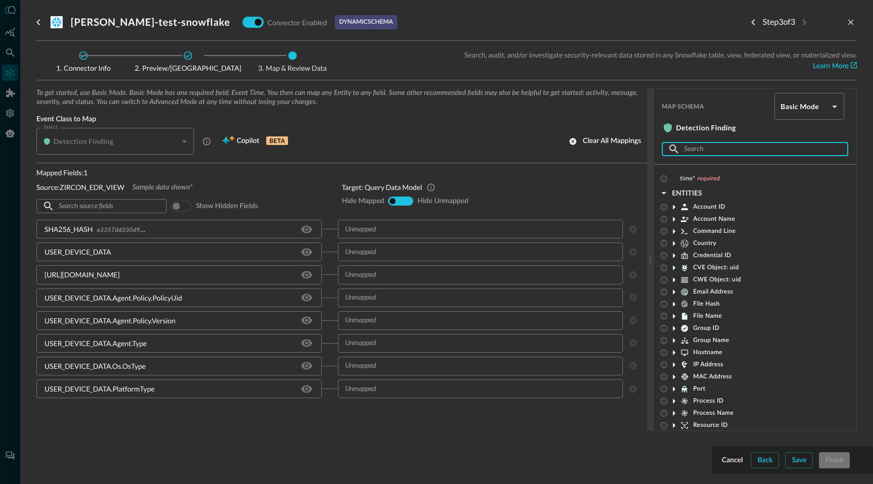
click at [744, 120] on div "Map Schema Basic Mode basic ​ Detection Finding" at bounding box center [755, 113] width 186 height 41
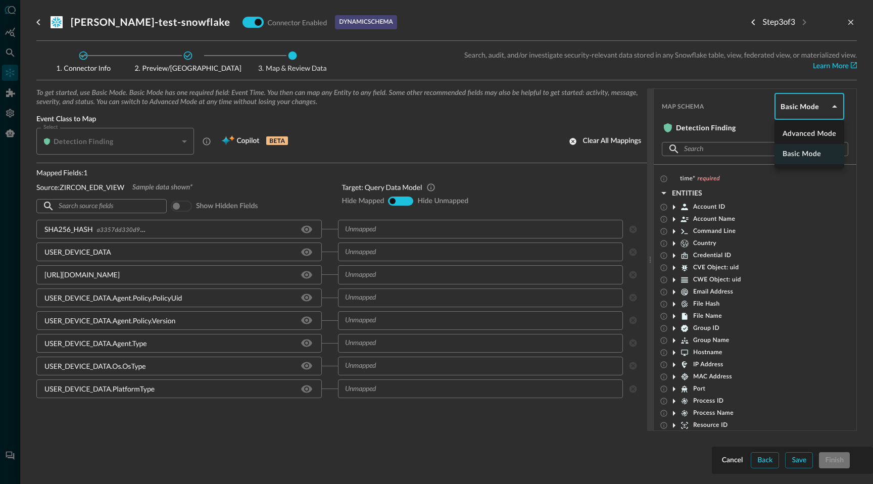
click at [824, 108] on body "Connectors Help Logout DD ​ [PERSON_NAME] ​ Add Connector Export Connectors Dat…" at bounding box center [436, 242] width 873 height 484
click at [816, 137] on li "Advanced Mode" at bounding box center [809, 134] width 70 height 20
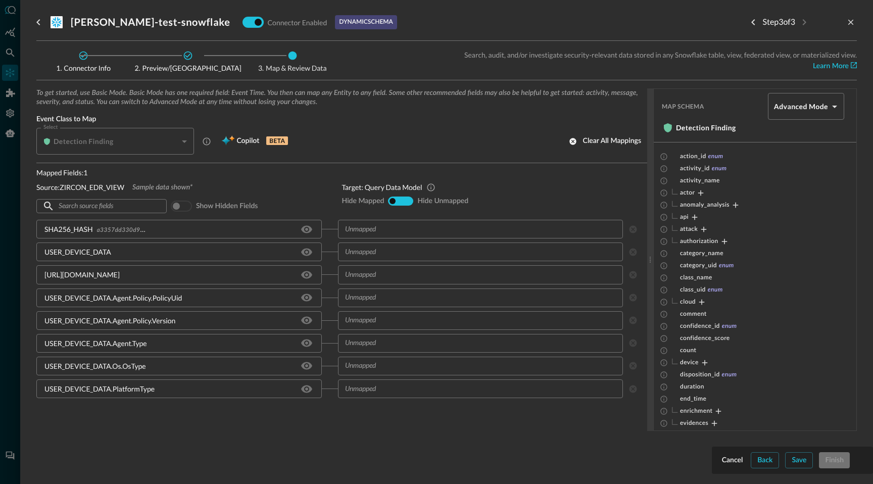
click at [791, 129] on div "Detection Finding" at bounding box center [755, 128] width 186 height 12
click at [801, 107] on body "Connectors Help Logout DD ​ [PERSON_NAME] ​ Add Connector Export Connectors Dat…" at bounding box center [436, 242] width 873 height 484
click at [796, 157] on li "Basic Mode" at bounding box center [806, 154] width 76 height 20
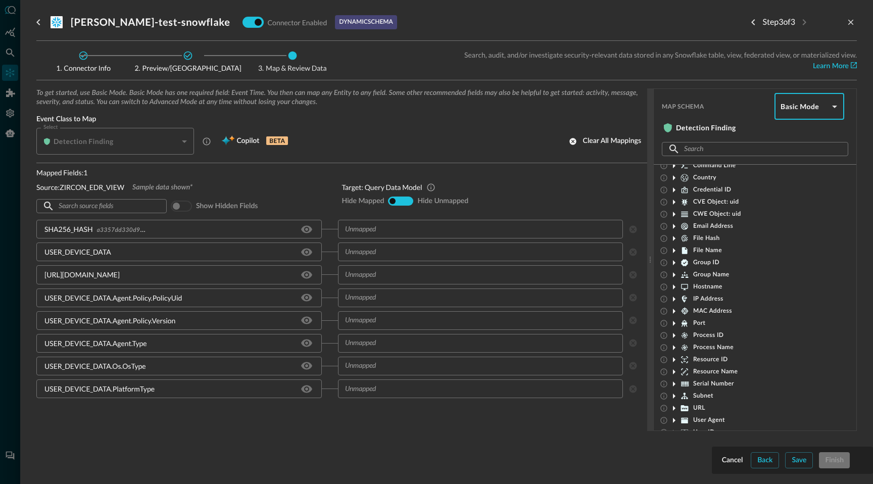
scroll to position [159, 0]
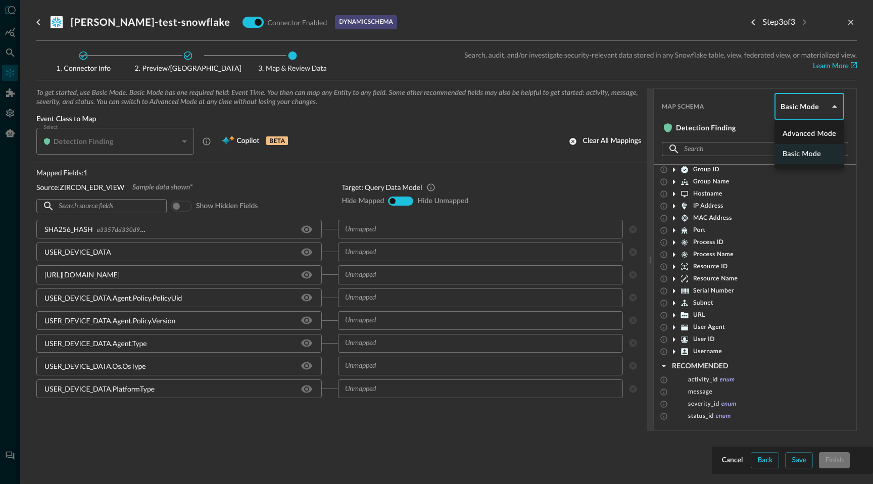
click at [812, 111] on body "Connectors Help Logout DD ​ [PERSON_NAME] ​ Add Connector Export Connectors Dat…" at bounding box center [436, 242] width 873 height 484
click at [808, 132] on li "Advanced Mode" at bounding box center [809, 134] width 70 height 20
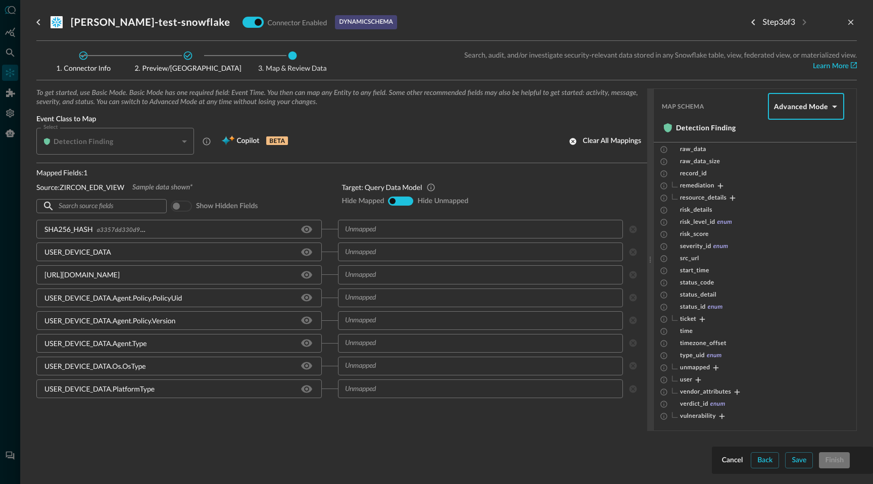
scroll to position [0, 0]
click at [799, 109] on body "Connectors Help Logout DD ​ [PERSON_NAME] ​ Add Connector Export Connectors Dat…" at bounding box center [436, 242] width 873 height 484
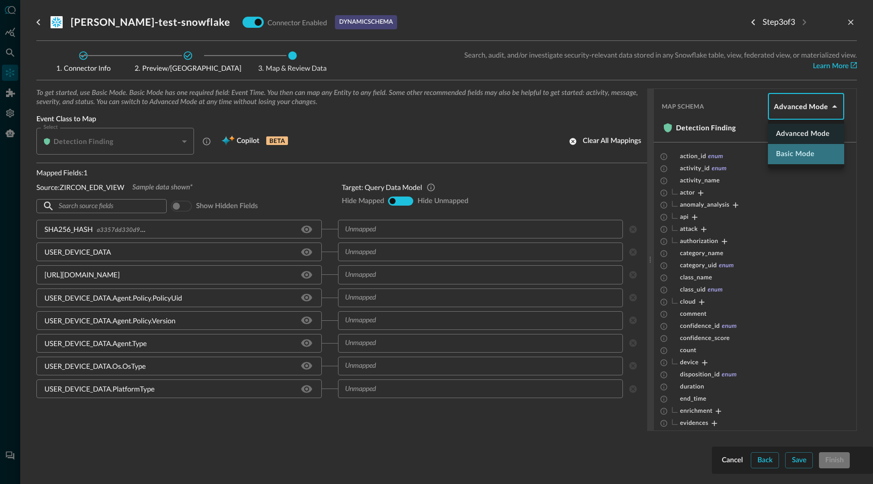
click at [800, 156] on li "Basic Mode" at bounding box center [806, 154] width 76 height 20
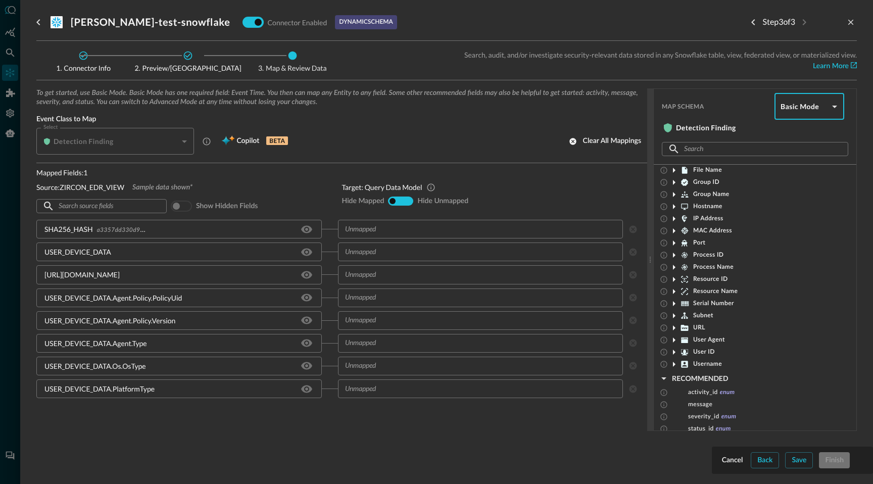
scroll to position [159, 0]
click at [673, 316] on icon at bounding box center [674, 315] width 3 height 5
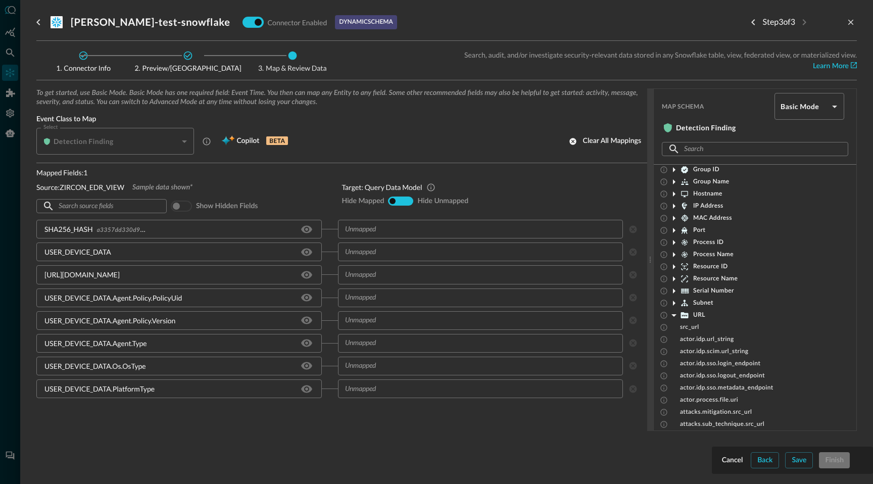
click at [673, 316] on icon at bounding box center [673, 315] width 5 height 3
click at [674, 228] on icon at bounding box center [674, 230] width 12 height 12
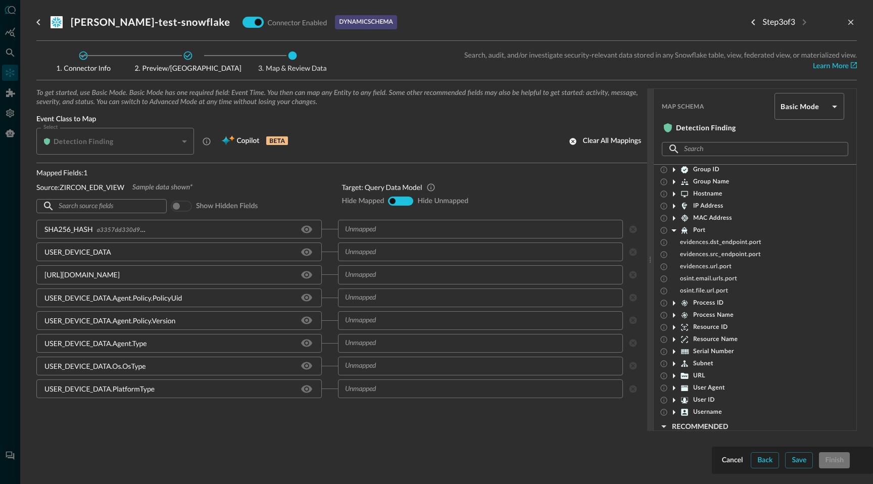
click at [674, 228] on icon at bounding box center [674, 230] width 12 height 12
click at [820, 107] on body "Connectors Help Logout DD ​ [PERSON_NAME] ​ Add Connector Export Connectors Dat…" at bounding box center [436, 242] width 873 height 484
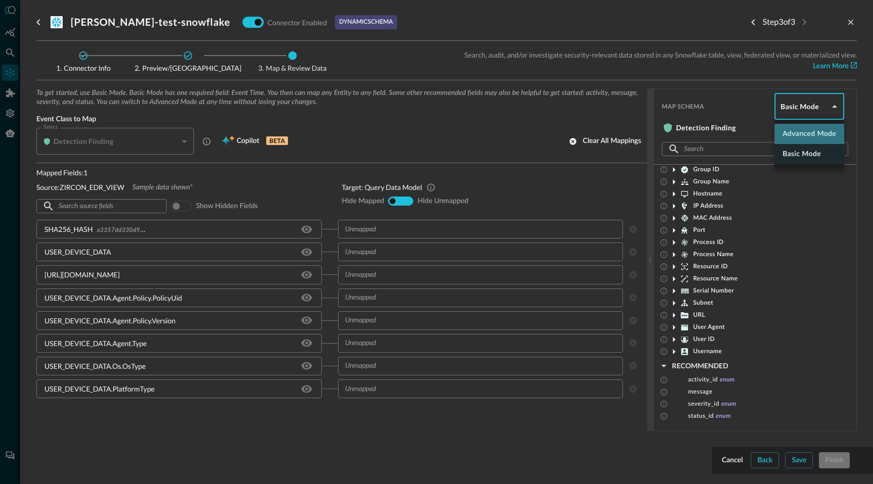
click at [823, 133] on li "Advanced Mode" at bounding box center [809, 134] width 70 height 20
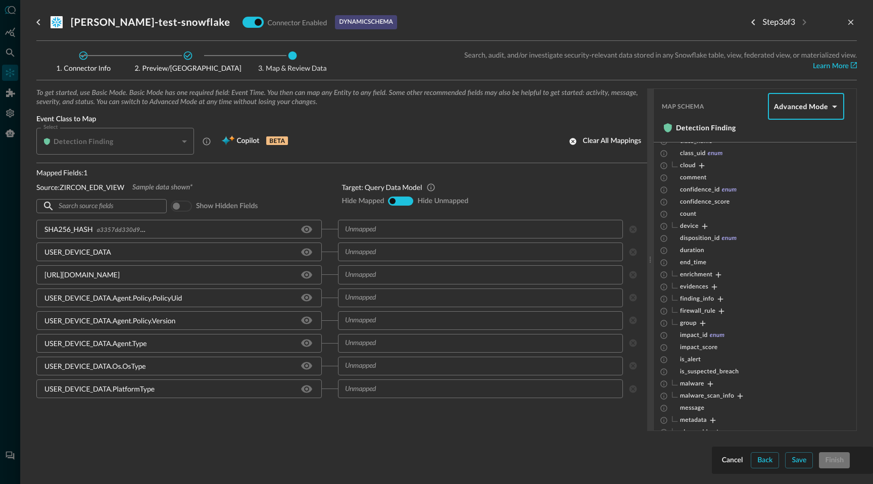
click at [797, 115] on body "Connectors Help Logout DD ​ [PERSON_NAME] ​ Add Connector Export Connectors Dat…" at bounding box center [436, 242] width 873 height 484
click at [800, 135] on li "Advanced Mode" at bounding box center [806, 134] width 76 height 20
click at [802, 108] on body "Connectors Help Logout DD ​ [PERSON_NAME] ​ Add Connector Export Connectors Dat…" at bounding box center [436, 242] width 873 height 484
click at [798, 155] on li "Basic Mode" at bounding box center [806, 154] width 76 height 20
type input "basic"
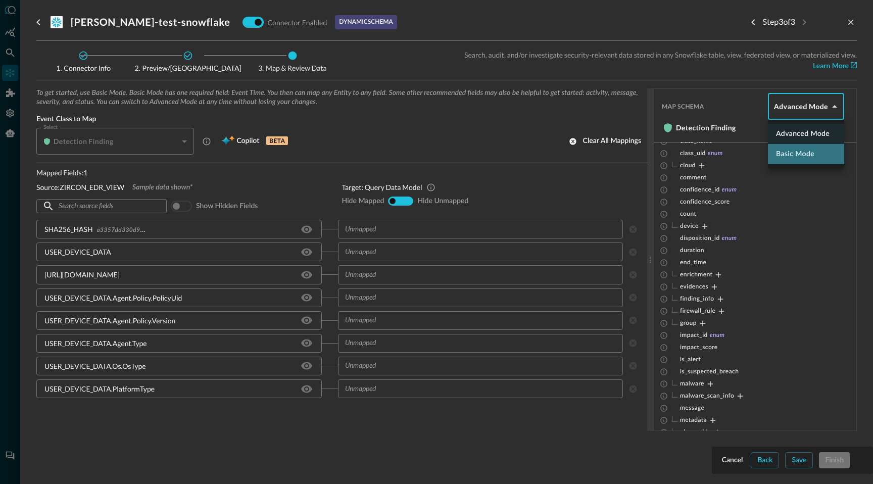
scroll to position [159, 0]
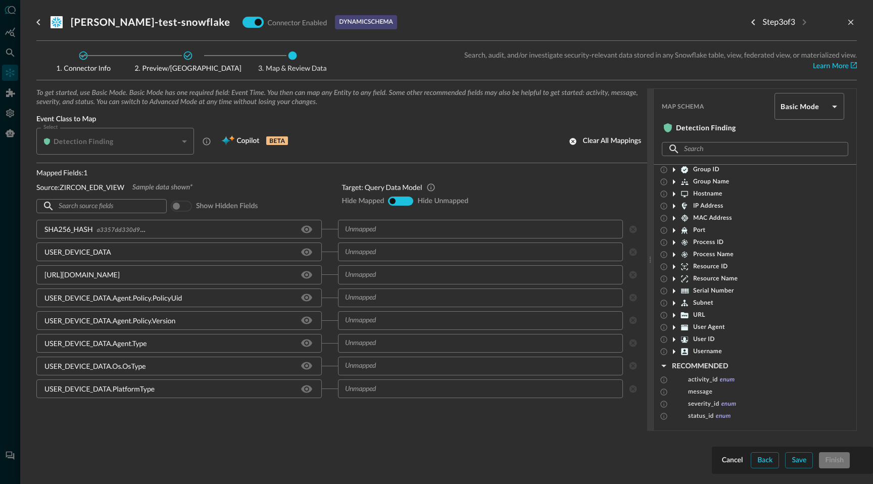
click at [674, 229] on icon at bounding box center [674, 230] width 12 height 12
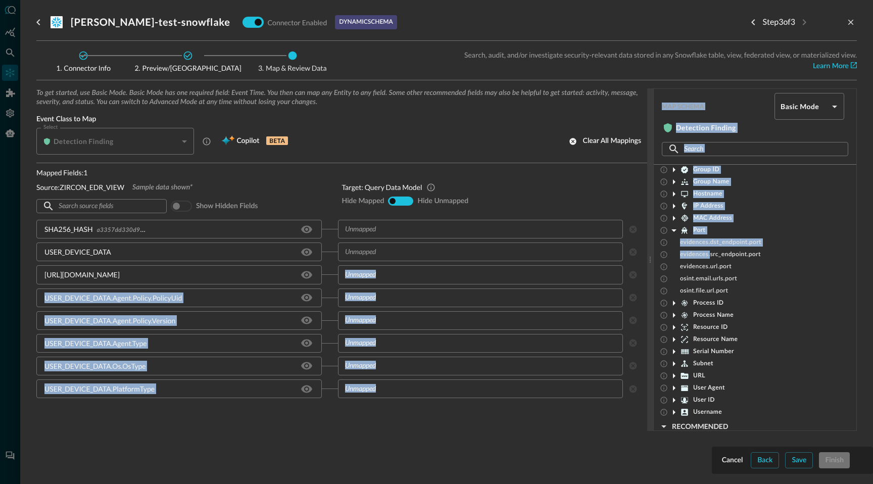
drag, startPoint x: 711, startPoint y: 256, endPoint x: 538, endPoint y: 273, distance: 173.6
click at [538, 273] on div "To get started, use Basic Mode. Basic Mode has one required field: Event Time. …" at bounding box center [446, 259] width 820 height 342
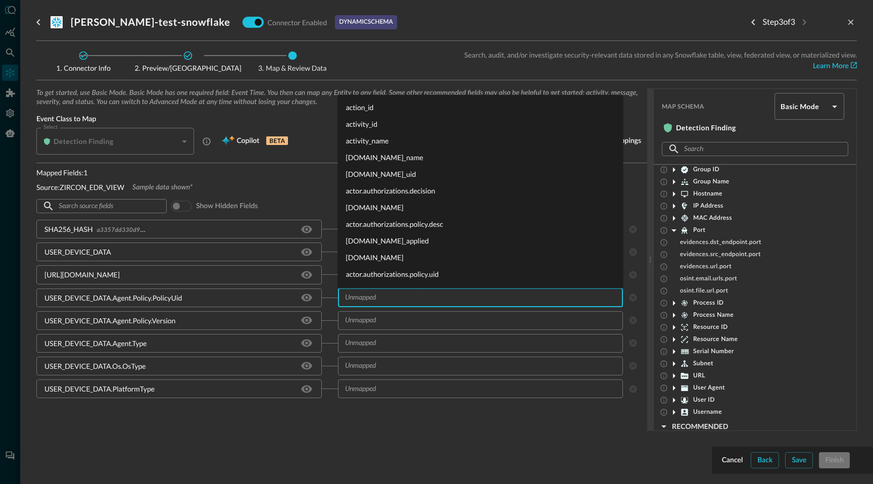
click at [516, 293] on input "text" at bounding box center [480, 297] width 278 height 13
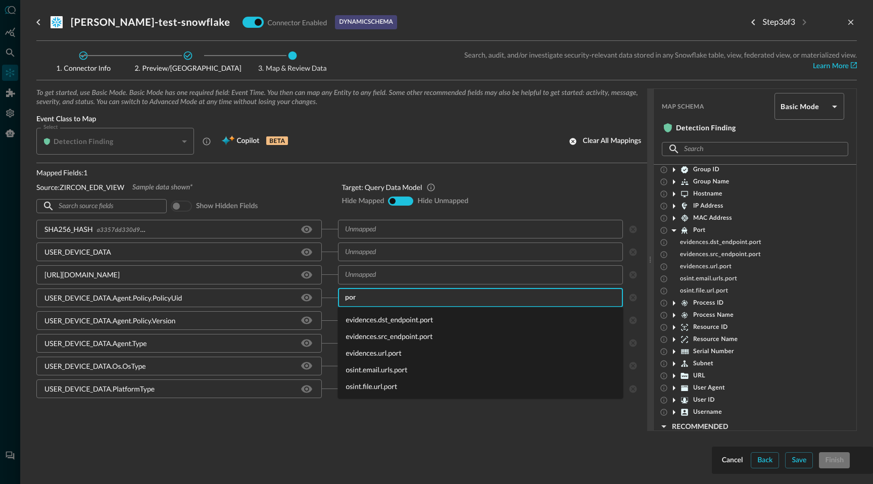
type input "port"
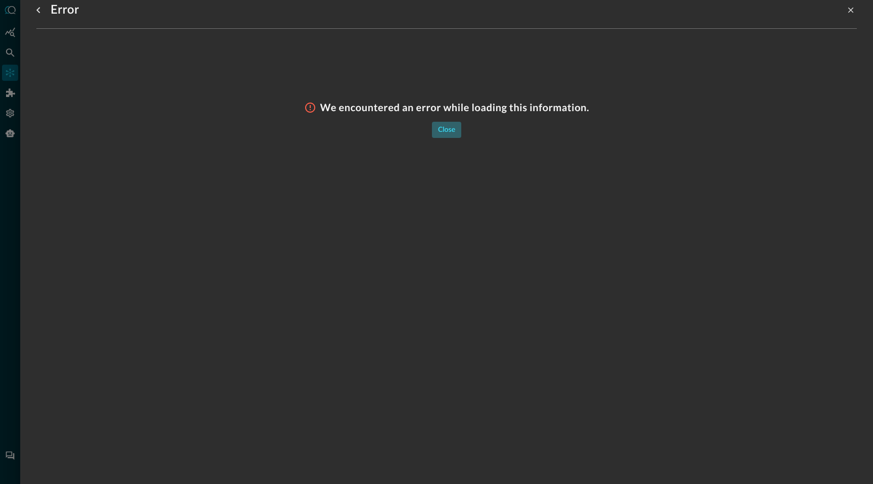
click at [452, 132] on div "Close" at bounding box center [446, 130] width 17 height 13
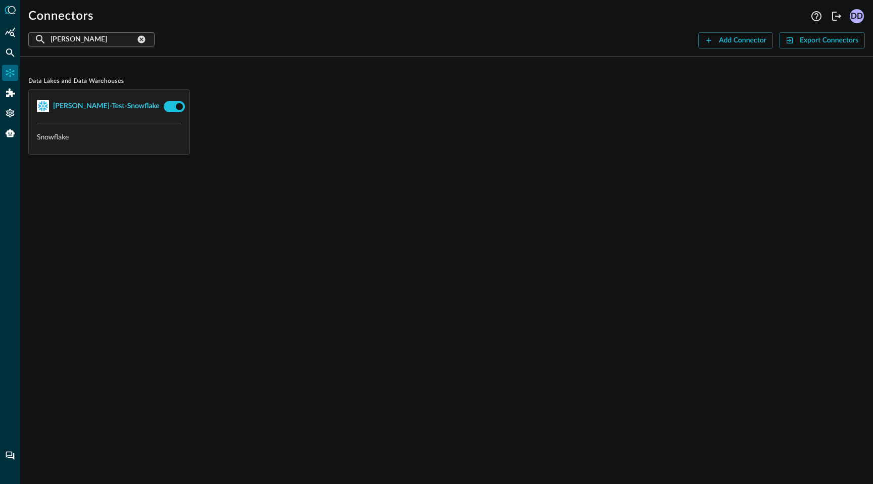
click at [81, 104] on div "[PERSON_NAME]-test-snowflake" at bounding box center [106, 106] width 107 height 13
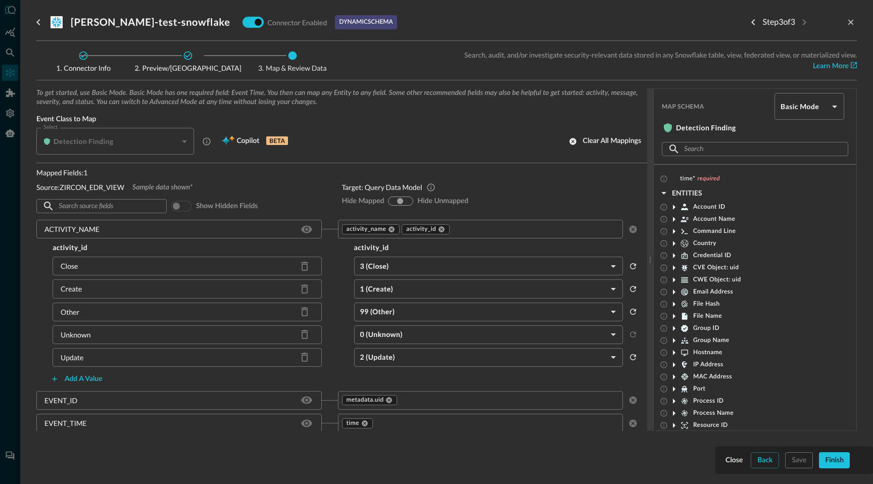
scroll to position [159, 0]
click at [600, 145] on div "Clear all mappings" at bounding box center [612, 141] width 58 height 13
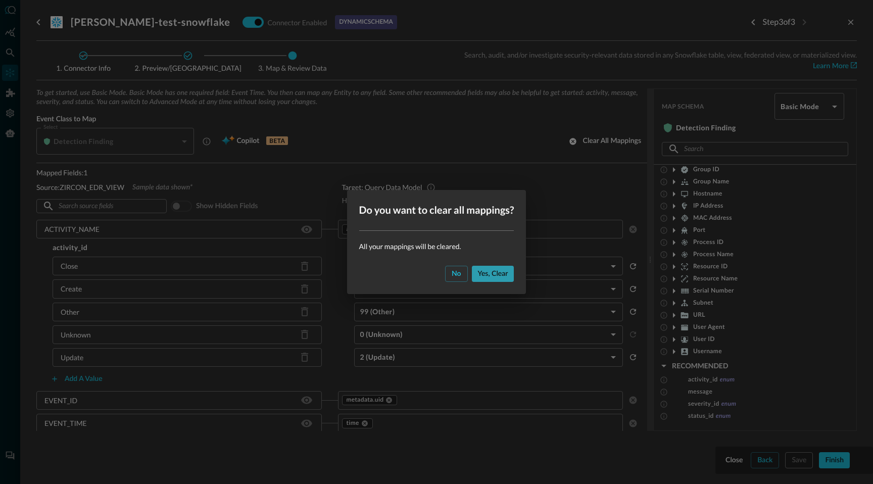
click at [487, 275] on div "Yes, clear" at bounding box center [493, 274] width 30 height 13
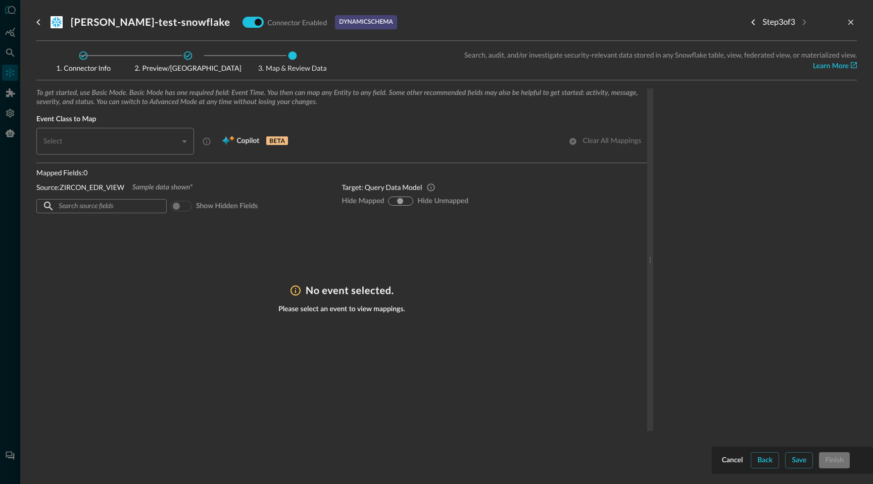
click at [428, 341] on div "To get started, use Basic Mode. Basic Mode has one required field: Event Time. …" at bounding box center [341, 259] width 611 height 342
click at [186, 140] on div "​" at bounding box center [117, 141] width 151 height 27
click at [148, 243] on div "To get started, use Basic Mode. Basic Mode has one required field: Event Time. …" at bounding box center [341, 200] width 611 height 225
click at [145, 209] on div "​ ​" at bounding box center [101, 206] width 130 height 14
click at [156, 234] on div "To get started, use Basic Mode. Basic Mode has one required field: Event Time. …" at bounding box center [341, 200] width 611 height 225
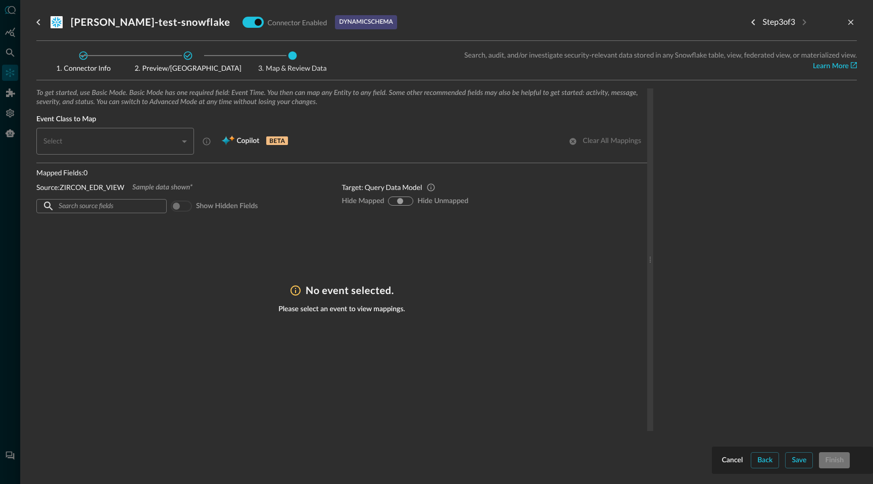
click at [389, 201] on input "hide-mapped" at bounding box center [392, 201] width 6 height 6
radio input "true"
click at [408, 199] on input "hide-unmapped" at bounding box center [407, 201] width 6 height 6
radio input "true"
click at [395, 198] on div "hide-mapped" at bounding box center [393, 201] width 8 height 8
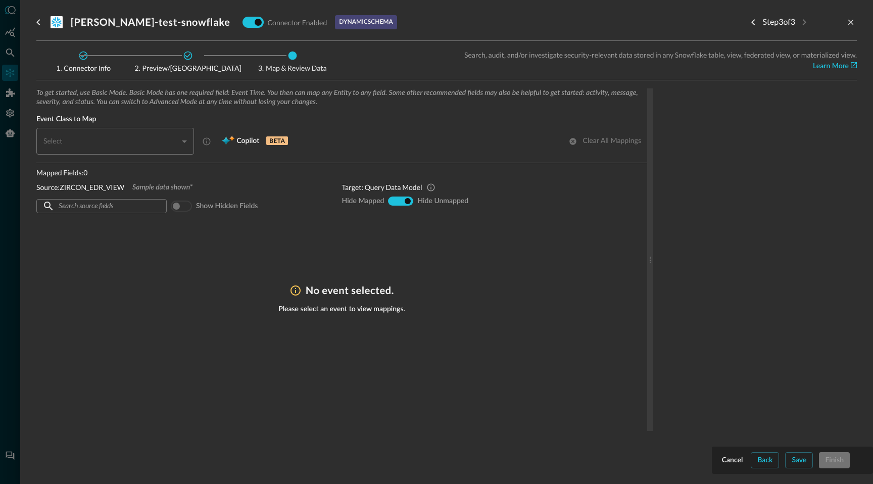
click at [394, 199] on input "hide-mapped" at bounding box center [392, 201] width 6 height 6
radio input "true"
click at [200, 215] on div "Show hidden fields" at bounding box center [212, 205] width 91 height 19
click at [187, 141] on div "​" at bounding box center [117, 141] width 151 height 27
click at [132, 141] on div "​" at bounding box center [117, 141] width 151 height 27
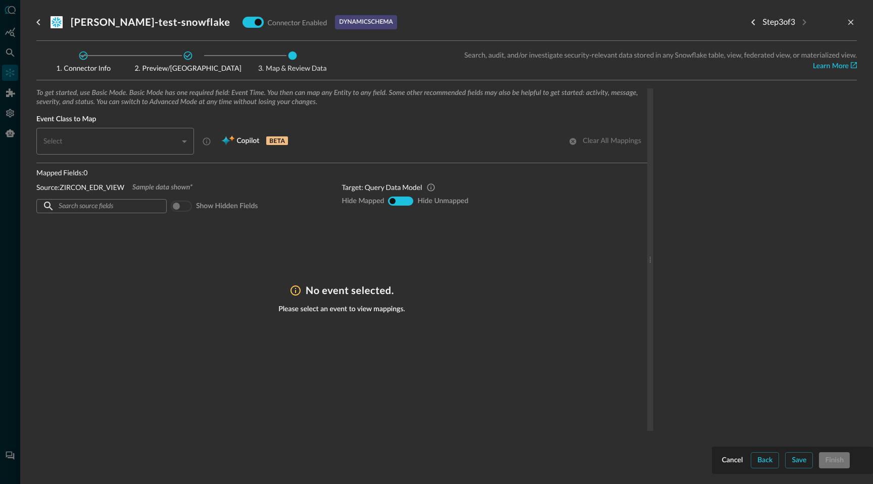
click at [132, 141] on div "​" at bounding box center [117, 141] width 151 height 27
click at [129, 139] on div "​" at bounding box center [117, 141] width 151 height 27
click at [249, 141] on span "Copilot" at bounding box center [247, 141] width 23 height 13
click at [186, 142] on div "​" at bounding box center [117, 141] width 151 height 27
click at [138, 142] on div "​" at bounding box center [117, 141] width 151 height 27
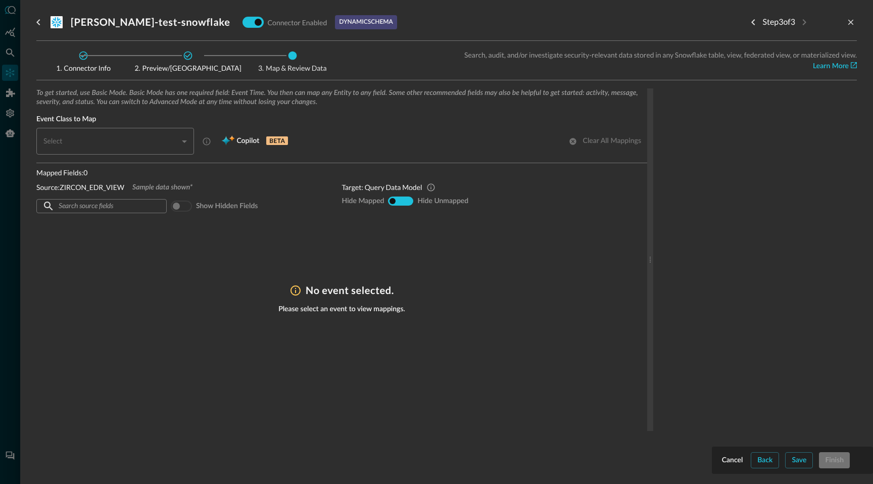
click at [446, 232] on div "To get started, use Basic Mode. Basic Mode has one required field: Event Time. …" at bounding box center [341, 200] width 611 height 225
click at [183, 207] on span at bounding box center [181, 205] width 21 height 11
click at [174, 203] on span at bounding box center [181, 205] width 21 height 11
click at [183, 206] on span at bounding box center [181, 205] width 21 height 11
click at [143, 203] on div "​ ​" at bounding box center [101, 206] width 130 height 14
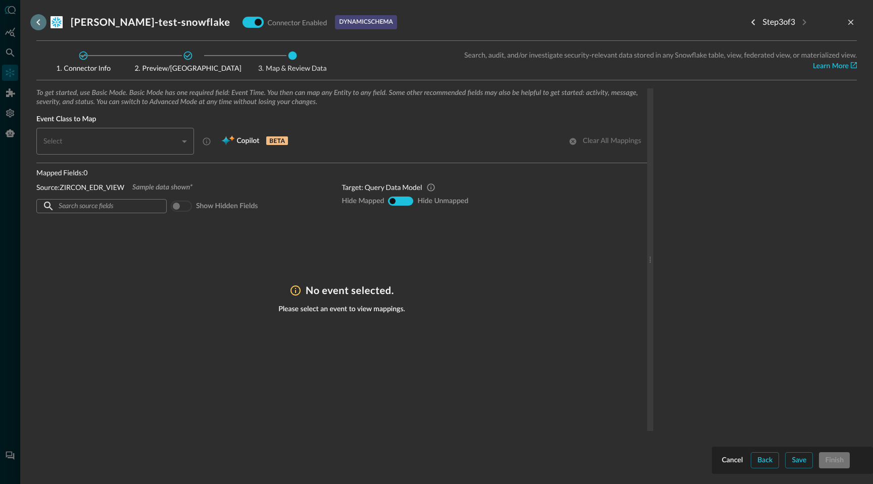
click at [40, 20] on icon "go back" at bounding box center [38, 22] width 12 height 12
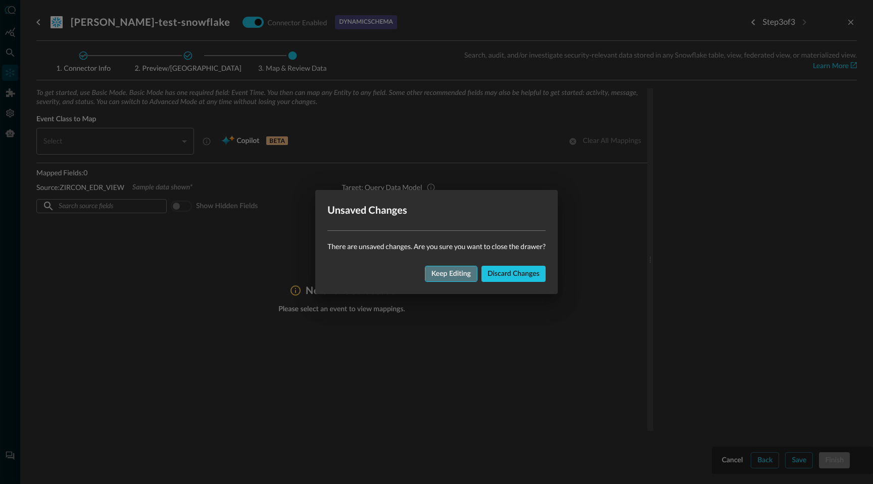
click at [463, 275] on div "Keep editing" at bounding box center [450, 274] width 39 height 13
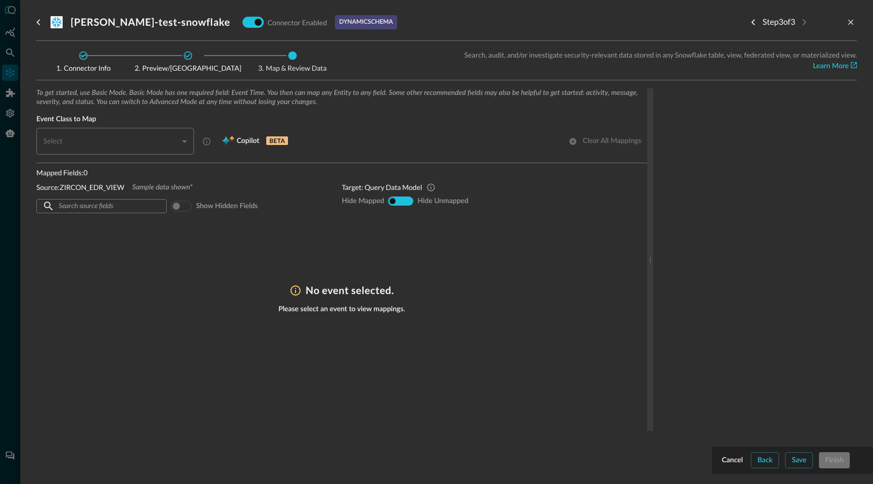
click at [795, 417] on div at bounding box center [755, 259] width 204 height 342
click at [737, 464] on div "Cancel" at bounding box center [732, 460] width 21 height 13
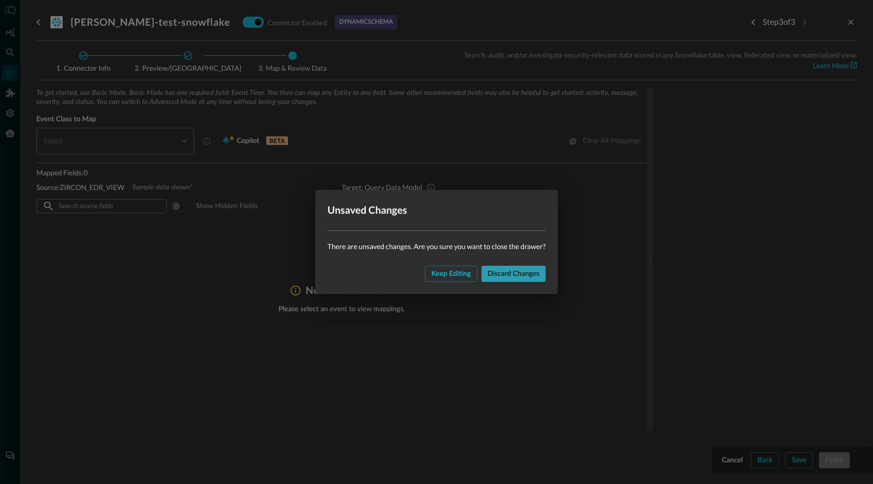
click at [526, 273] on div "Discard changes" at bounding box center [513, 274] width 52 height 13
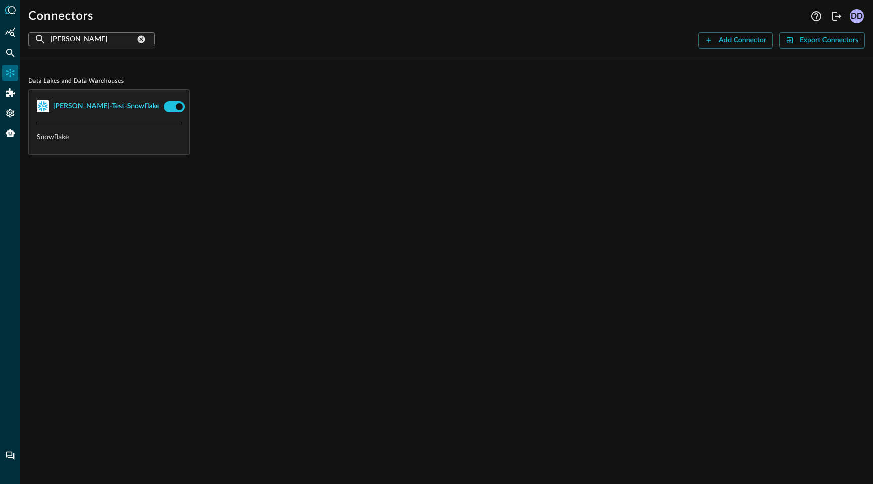
click at [108, 108] on div "[PERSON_NAME]-test-snowflake" at bounding box center [106, 106] width 107 height 13
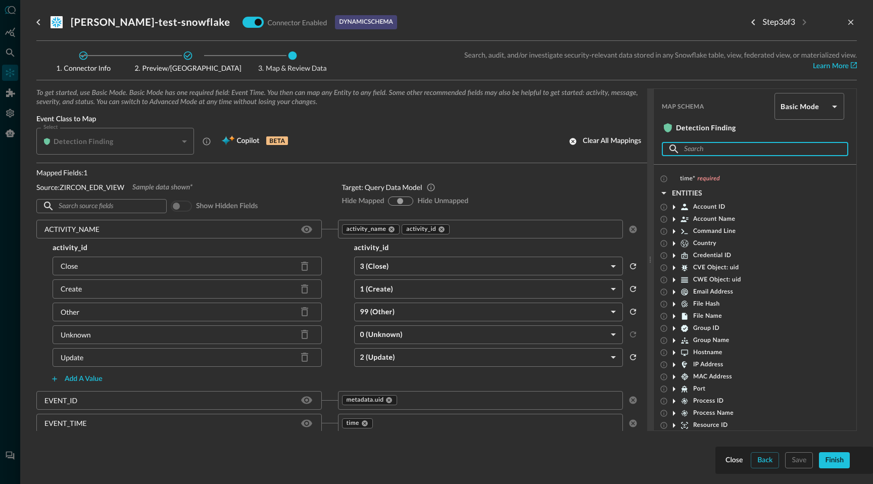
click at [721, 153] on input "text" at bounding box center [754, 149] width 141 height 19
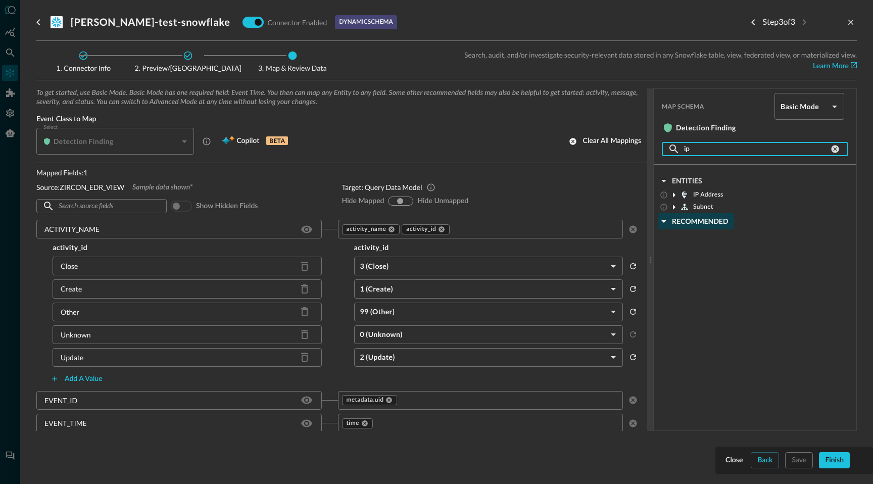
type input "ip"
click at [664, 221] on icon "button" at bounding box center [663, 221] width 5 height 3
click at [664, 221] on icon "button" at bounding box center [664, 221] width 3 height 5
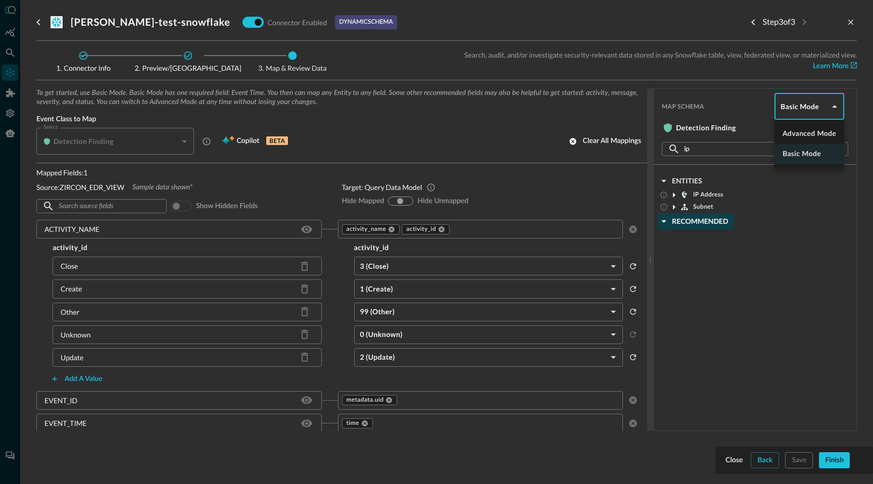
click at [829, 109] on body "Connectors Help Logout DD ​ [PERSON_NAME] ​ Add Connector Export Connectors Dat…" at bounding box center [436, 242] width 873 height 484
click at [687, 148] on div at bounding box center [436, 242] width 873 height 484
click at [834, 149] on icon "clear attribute search" at bounding box center [834, 148] width 9 height 9
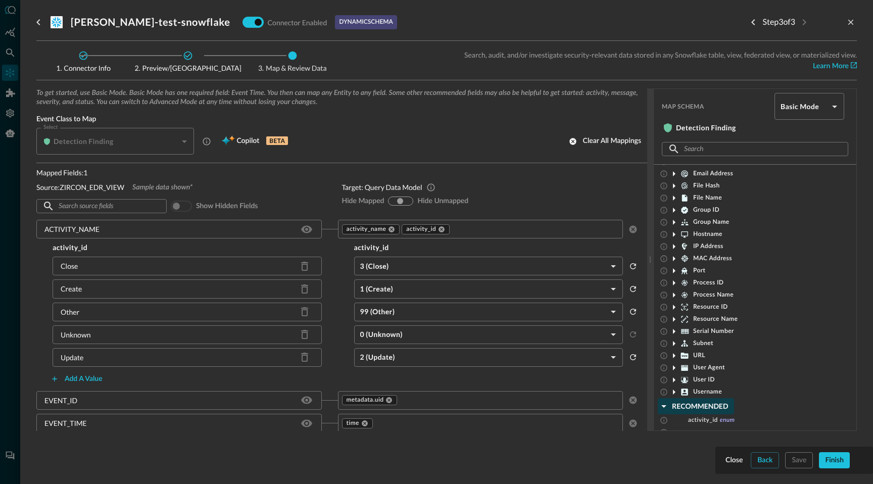
scroll to position [159, 0]
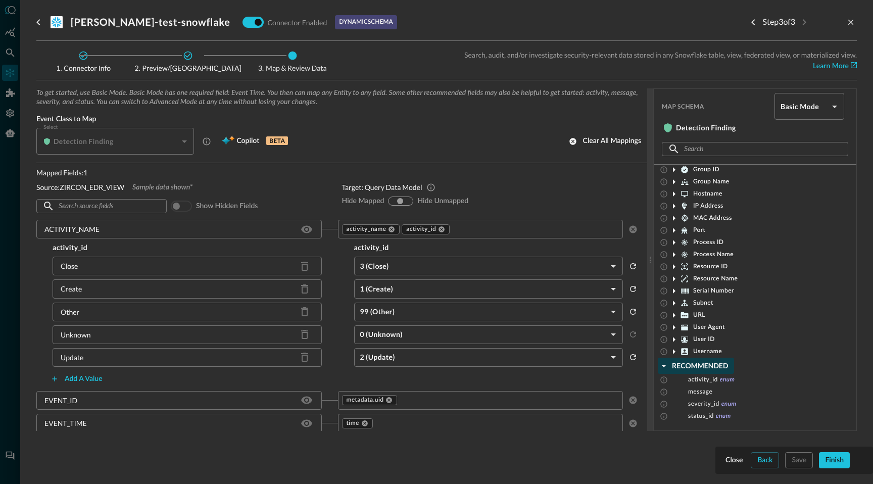
click at [558, 20] on div "[PERSON_NAME]-test-snowflake Connector Enabled dynamic schema Step 3 of 3" at bounding box center [446, 22] width 820 height 20
